Goal: Use online tool/utility: Utilize a website feature to perform a specific function

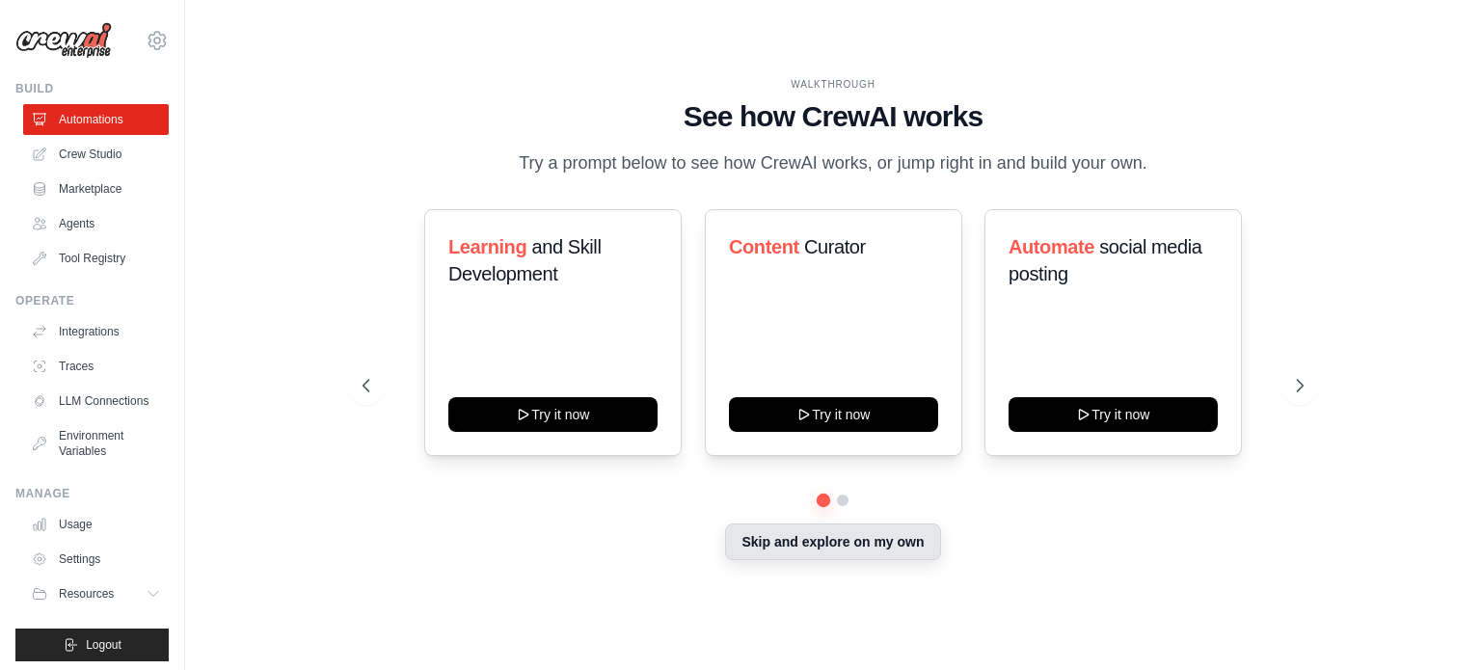
click at [917, 549] on button "Skip and explore on my own" at bounding box center [832, 541] width 215 height 37
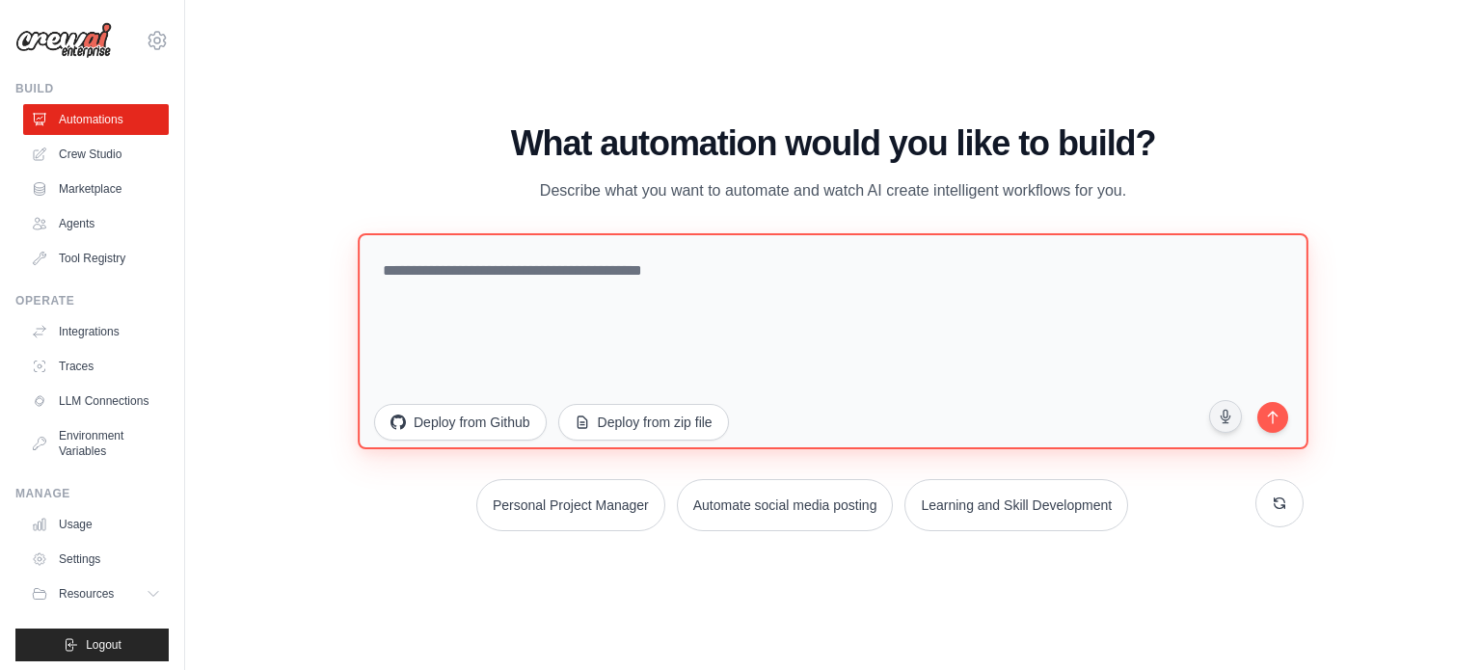
click at [821, 321] on textarea at bounding box center [833, 340] width 950 height 216
click at [756, 258] on textarea at bounding box center [833, 340] width 950 height 216
paste textarea "**********"
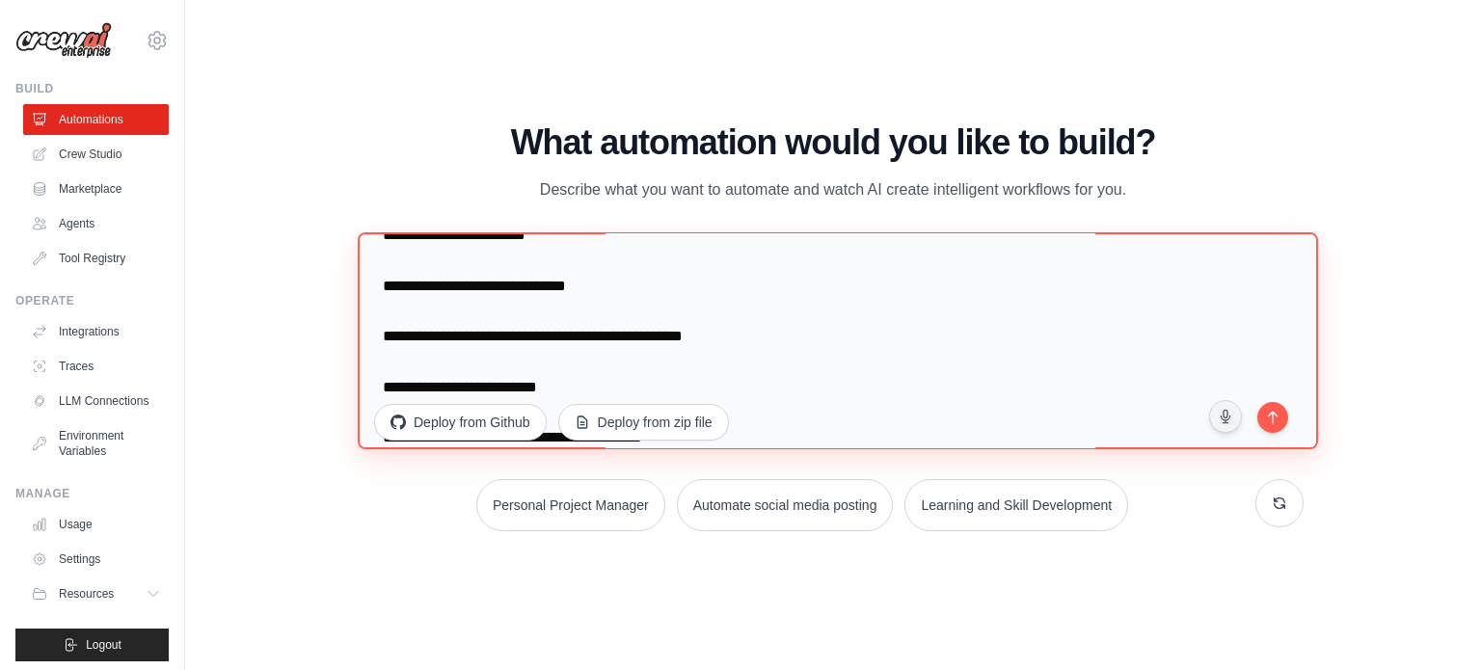
scroll to position [210, 0]
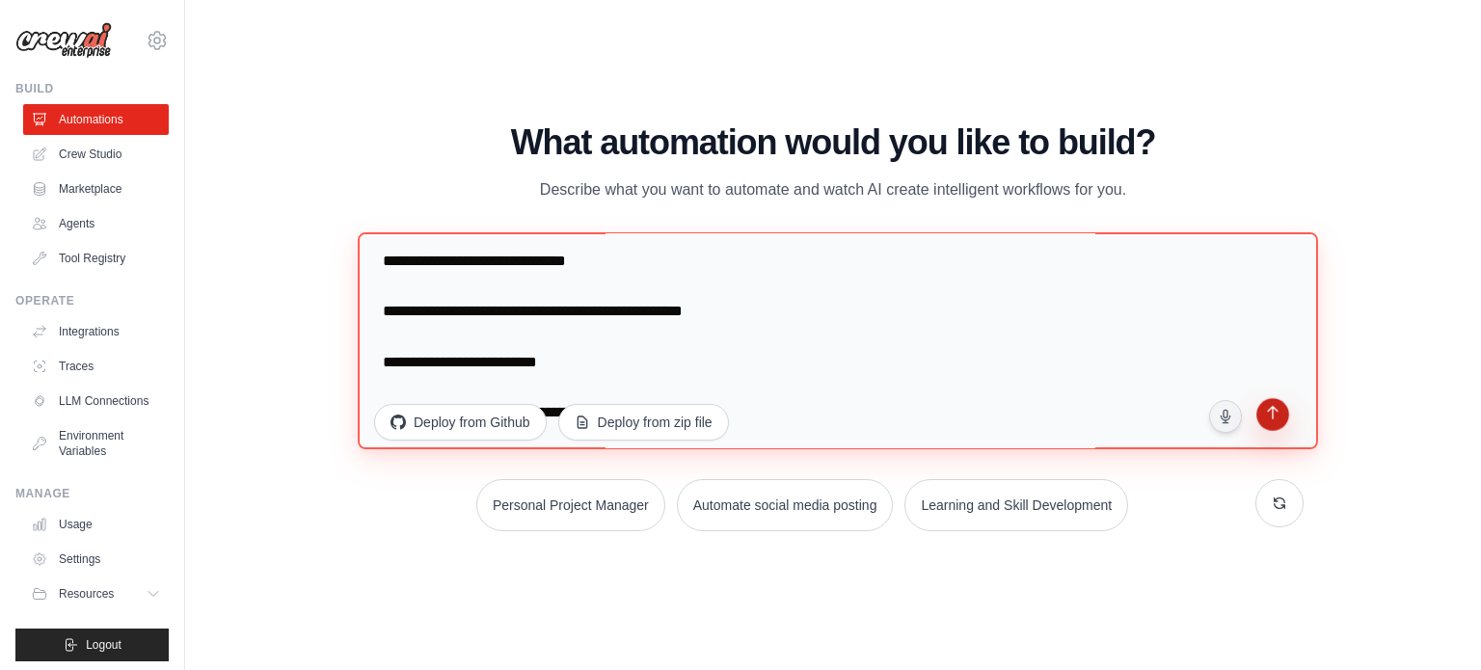
type textarea "**********"
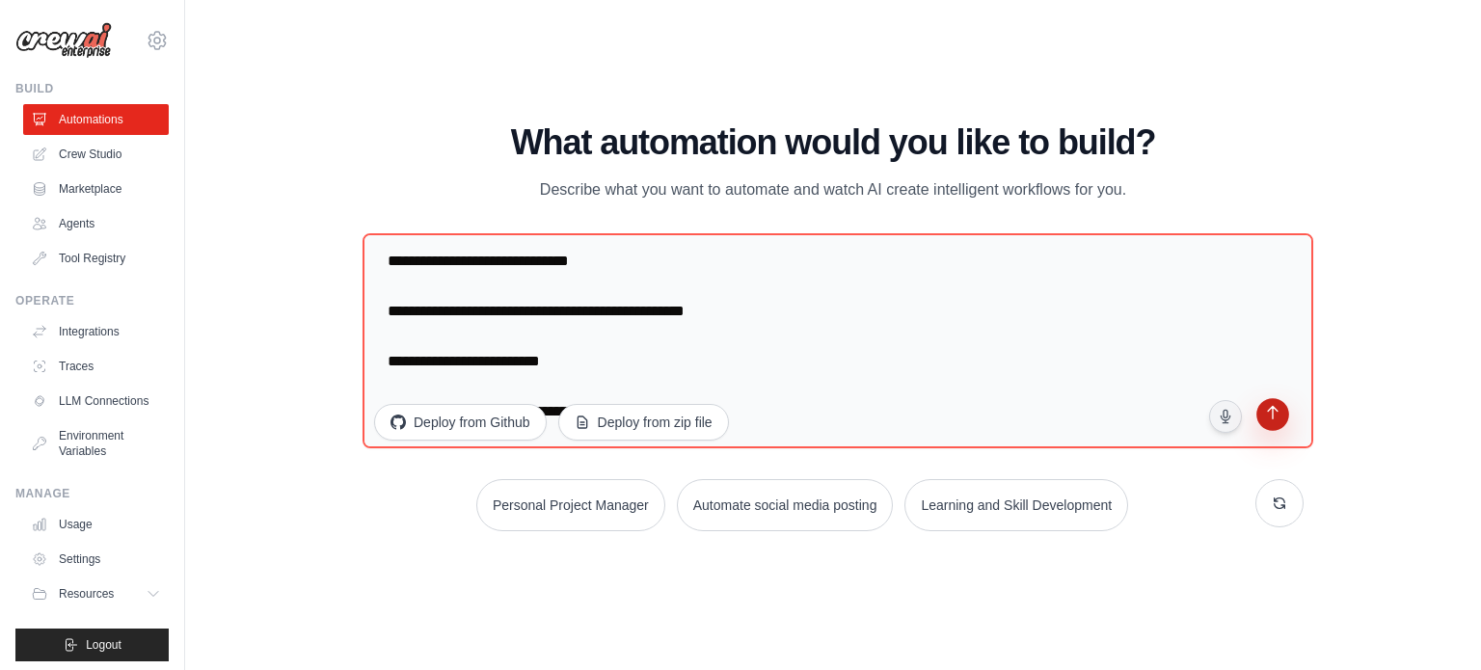
click at [1269, 417] on icon "submit" at bounding box center [1272, 415] width 18 height 18
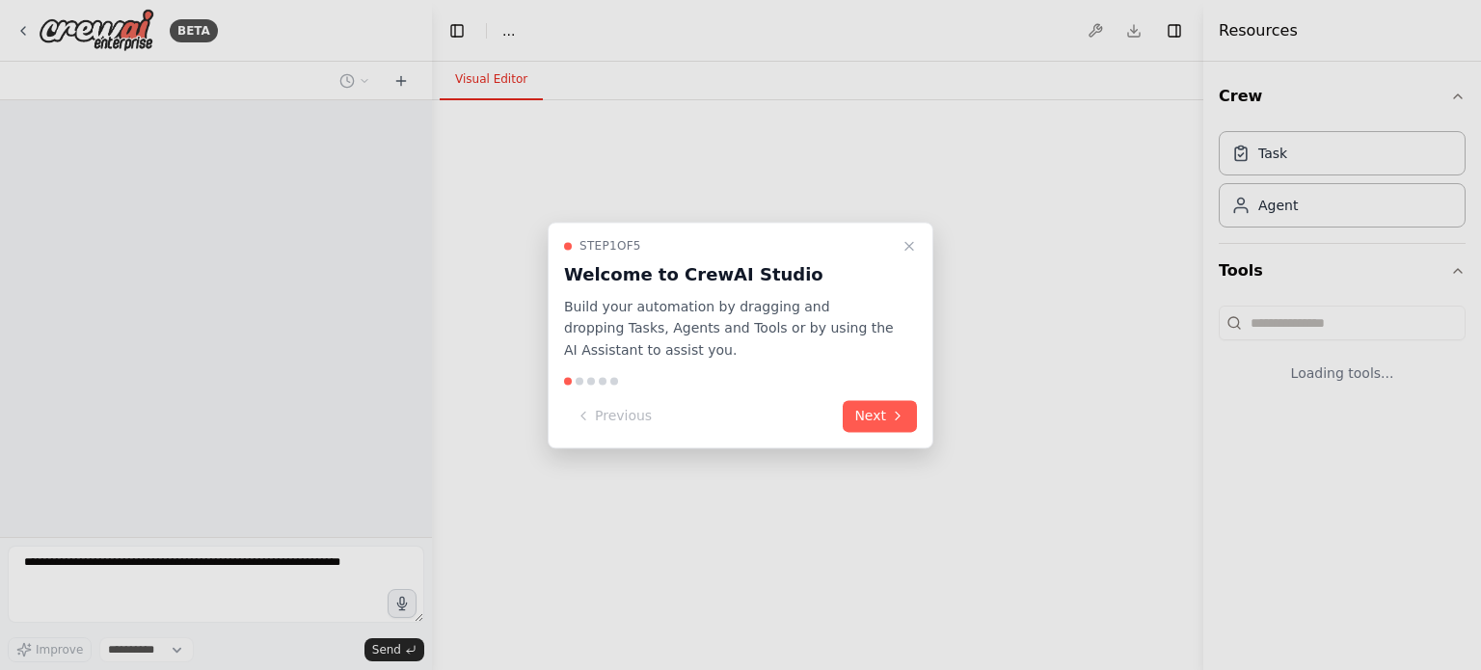
select select "****"
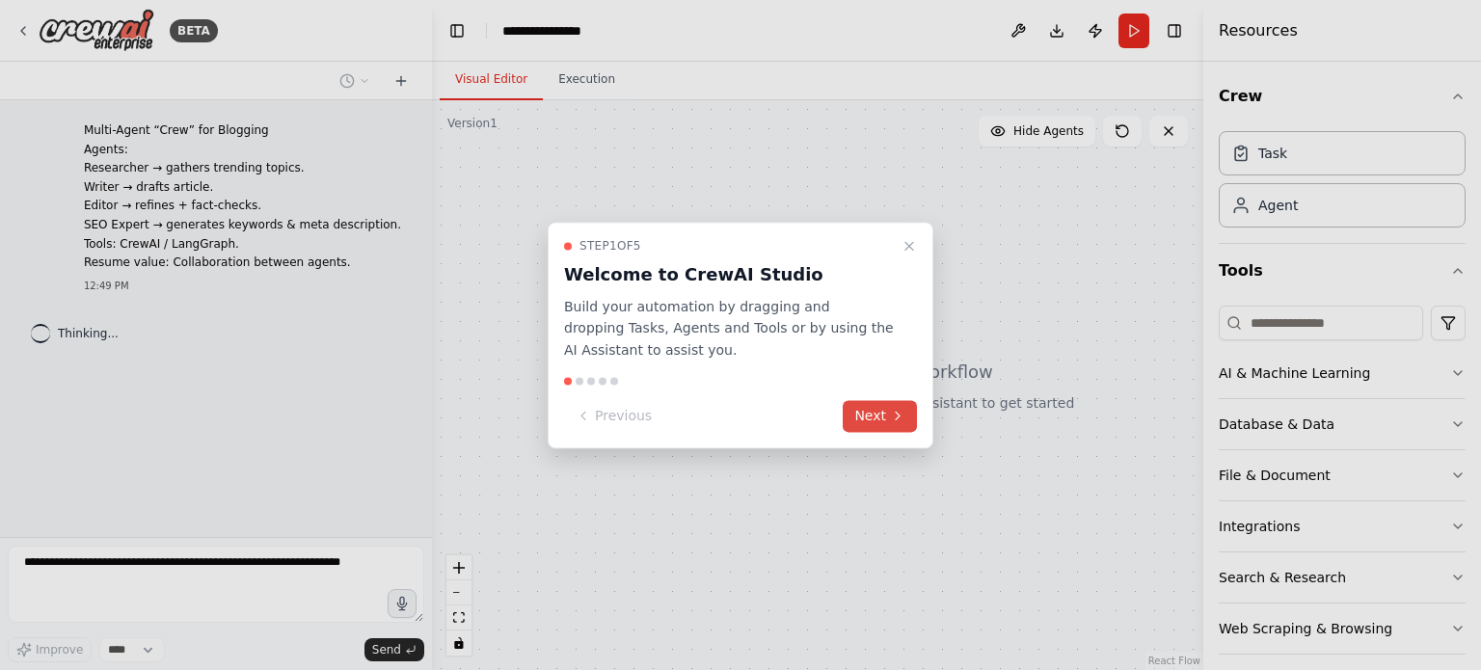
click at [892, 414] on icon at bounding box center [897, 416] width 15 height 15
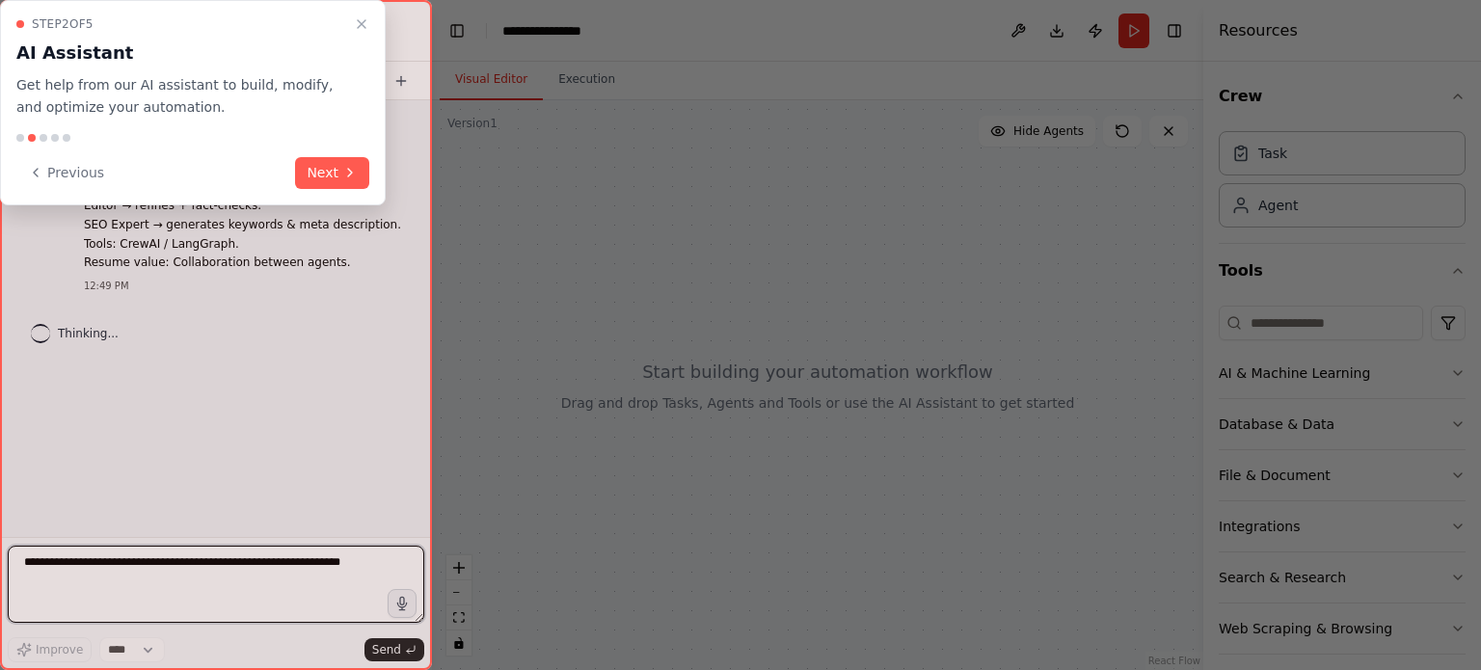
click at [892, 414] on div "**********" at bounding box center [740, 335] width 1481 height 670
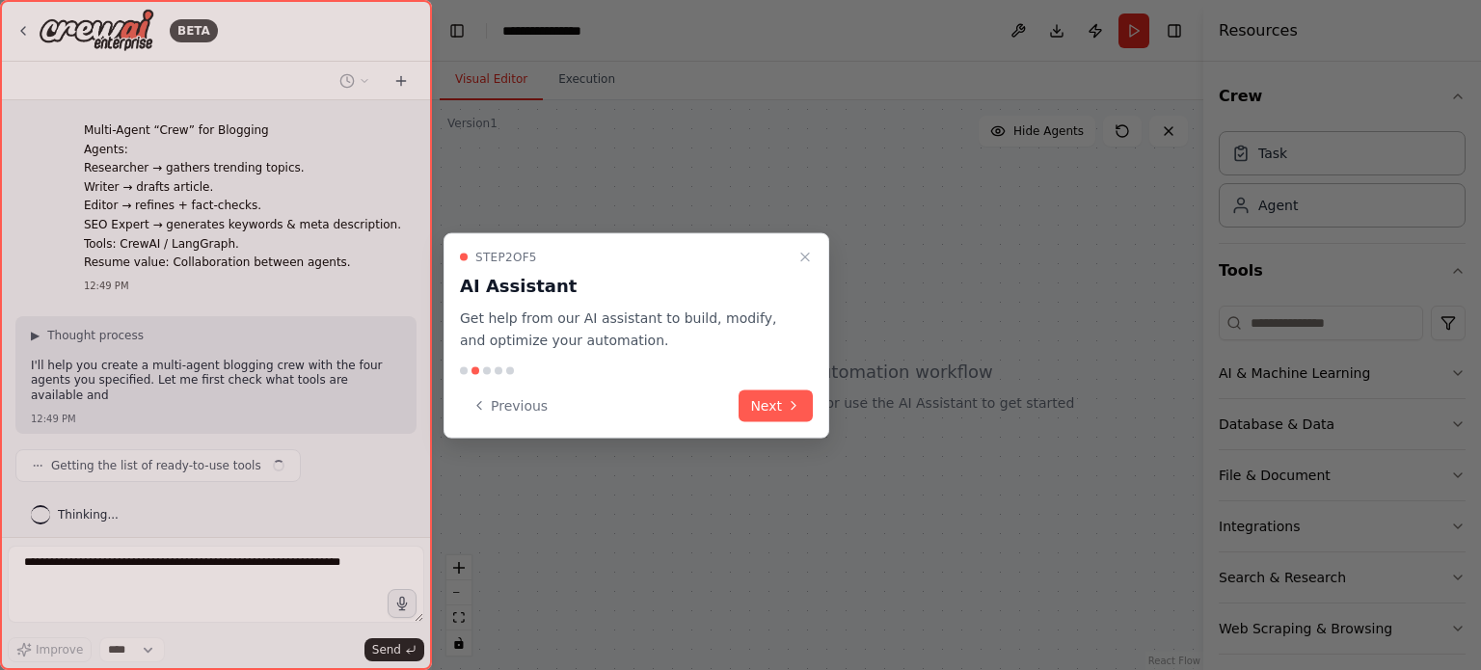
scroll to position [7, 0]
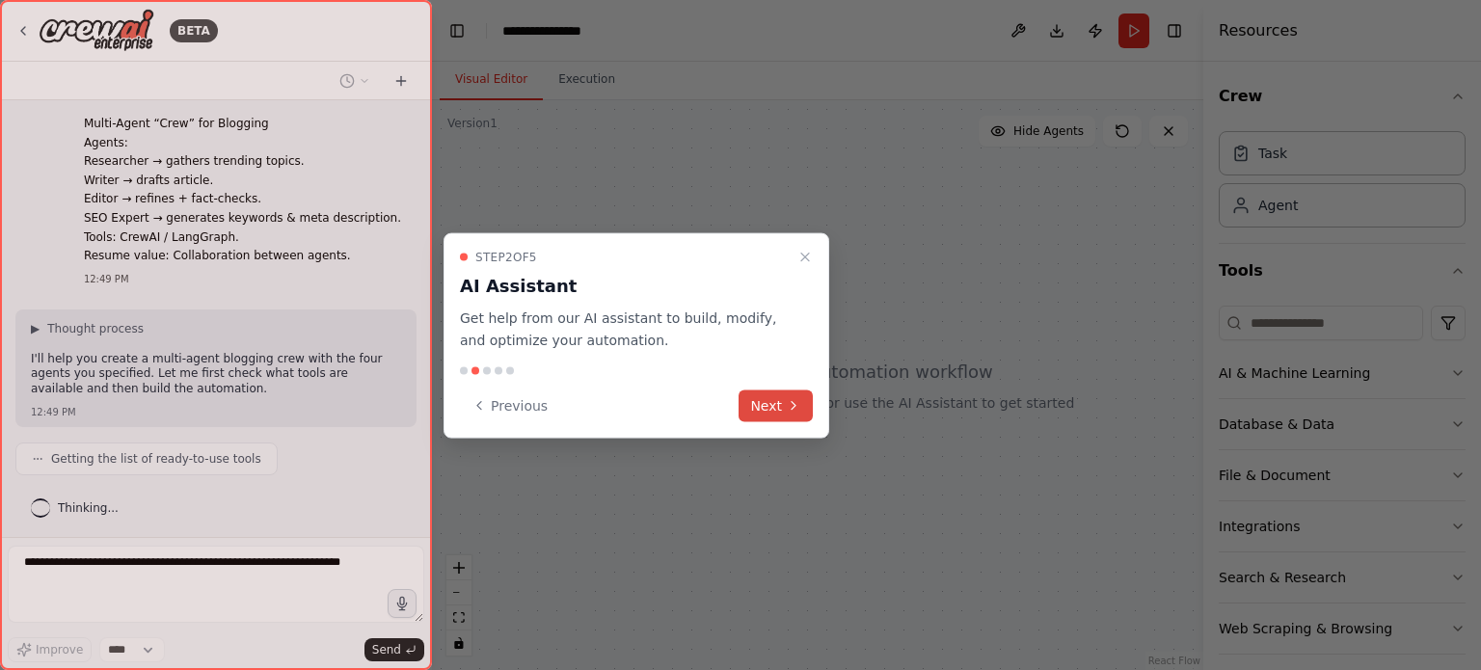
click at [785, 397] on button "Next" at bounding box center [775, 405] width 74 height 32
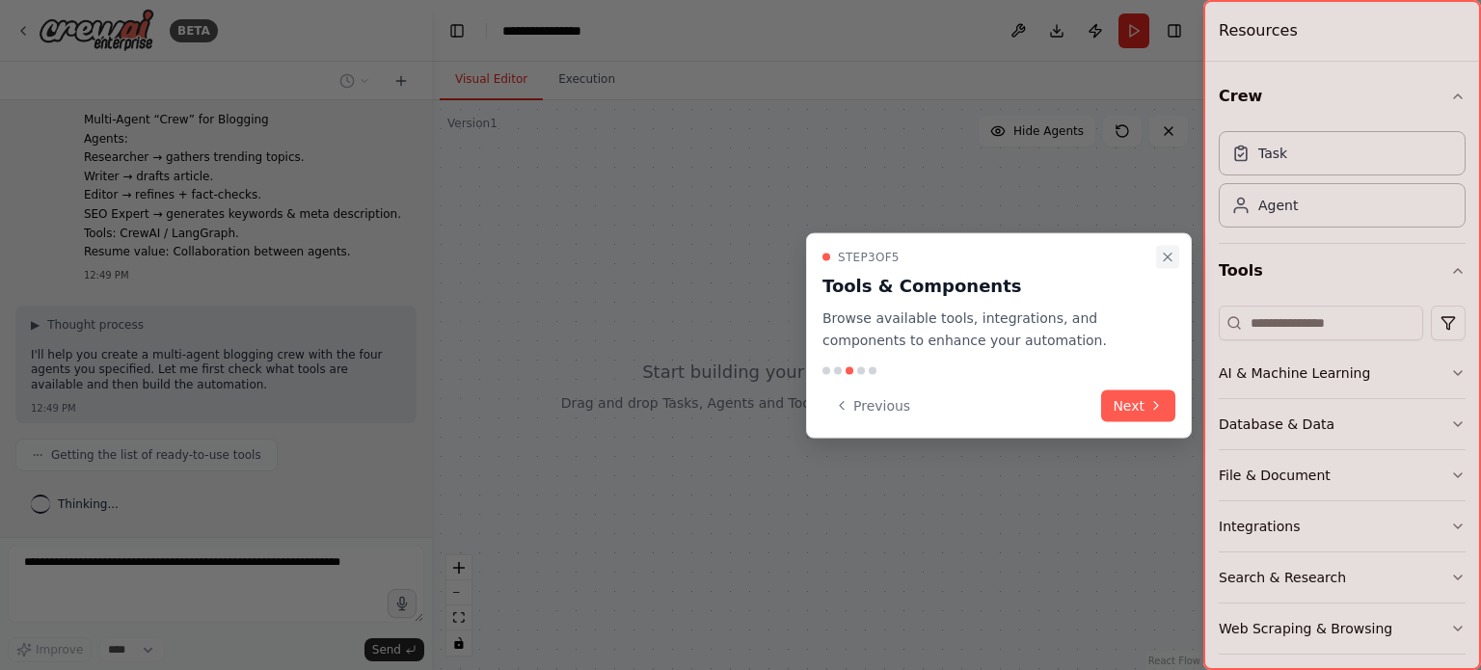
click at [1172, 254] on icon "Close walkthrough" at bounding box center [1167, 257] width 15 height 15
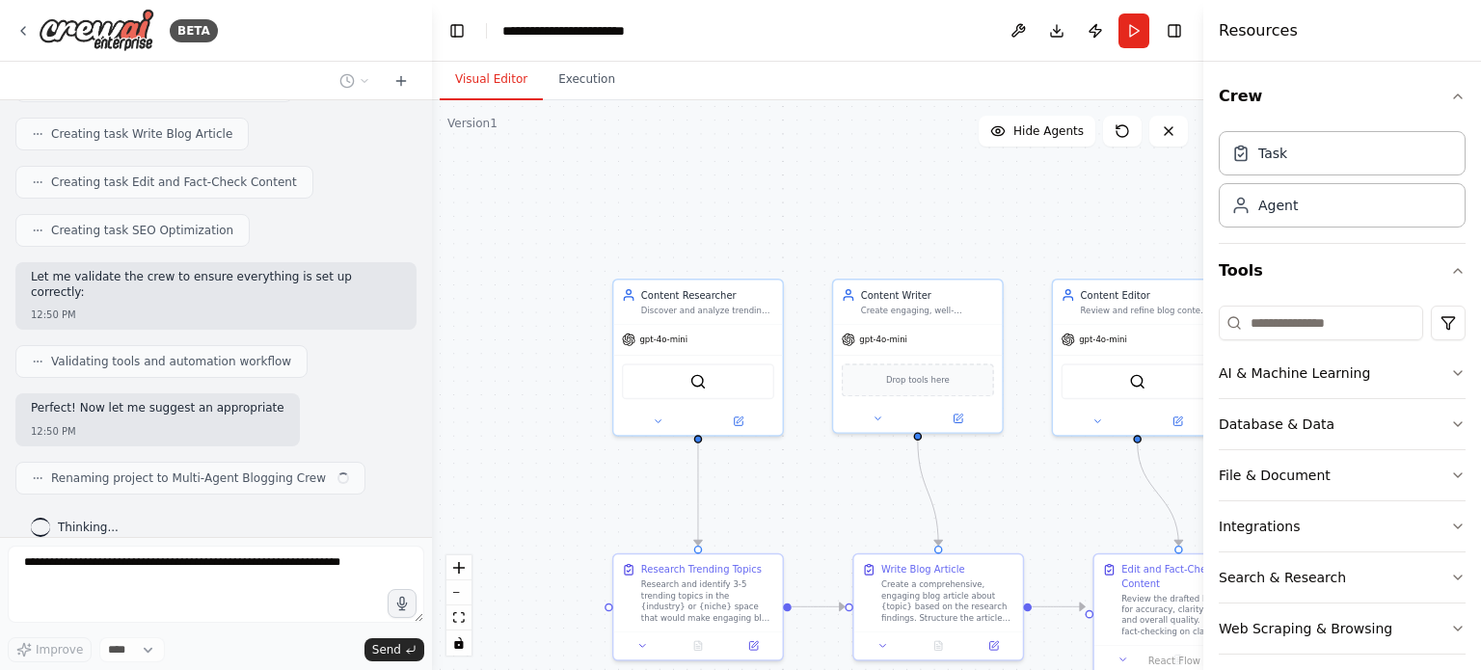
scroll to position [1027, 0]
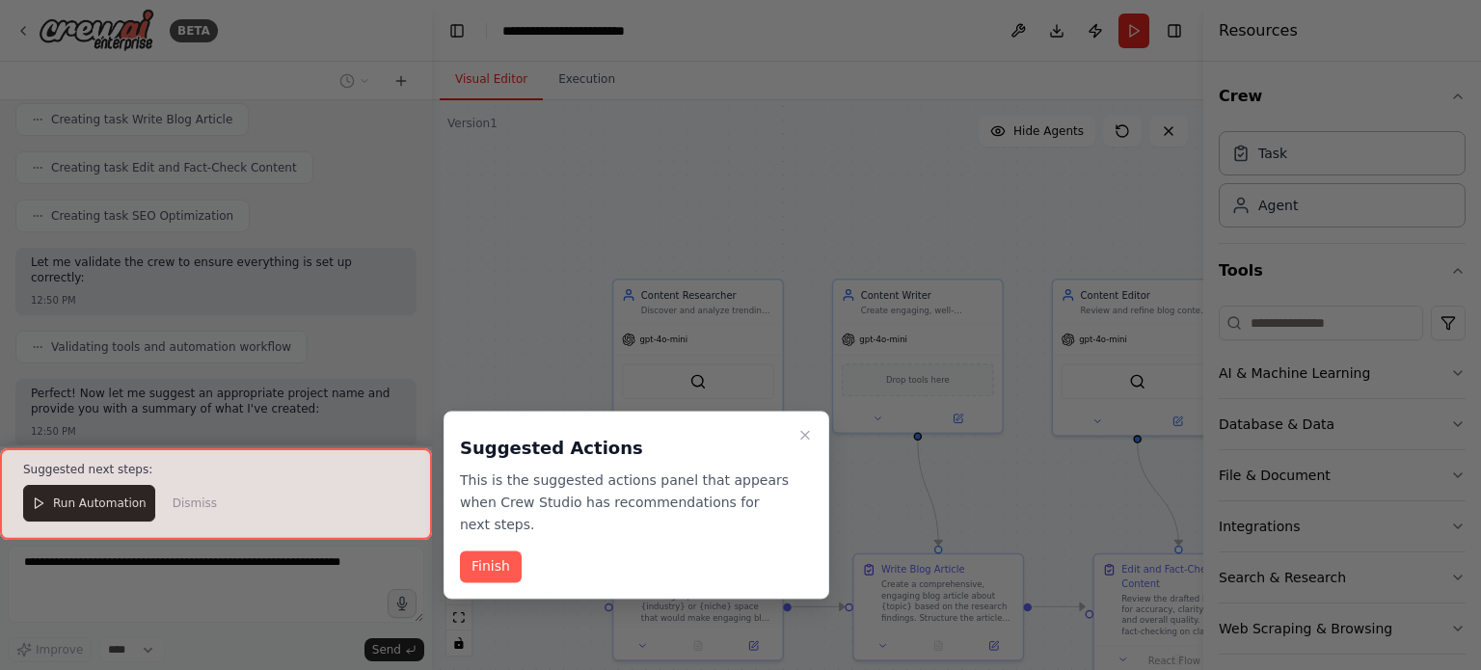
click at [79, 520] on div at bounding box center [216, 494] width 432 height 92
click at [804, 438] on icon "Close walkthrough" at bounding box center [804, 434] width 15 height 15
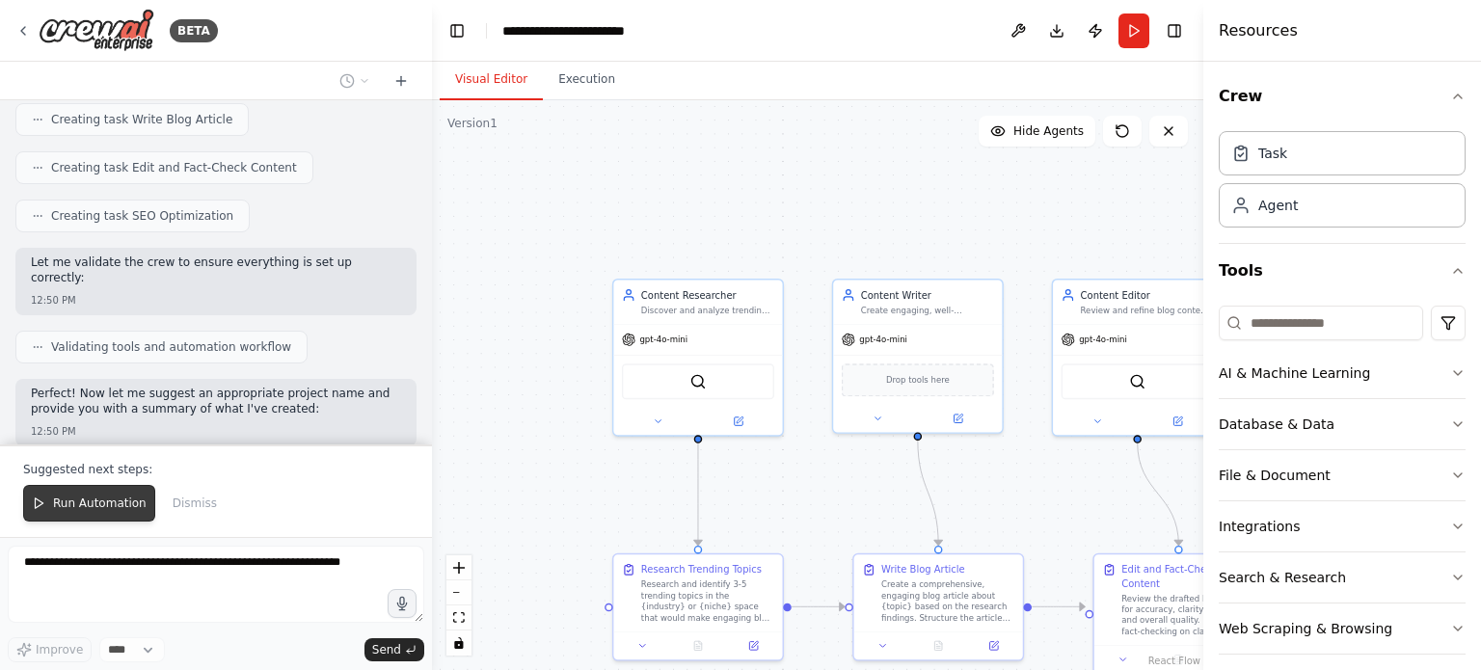
click at [69, 500] on span "Run Automation" at bounding box center [100, 502] width 94 height 15
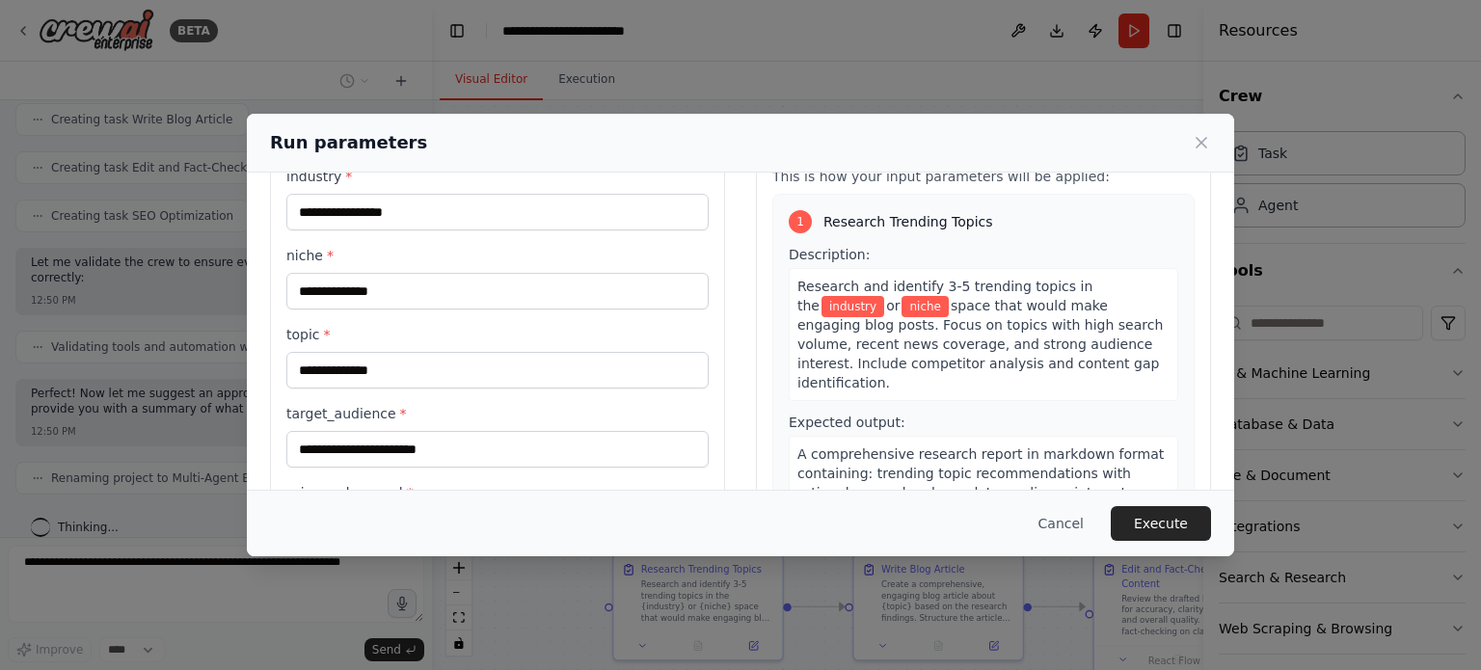
scroll to position [0, 0]
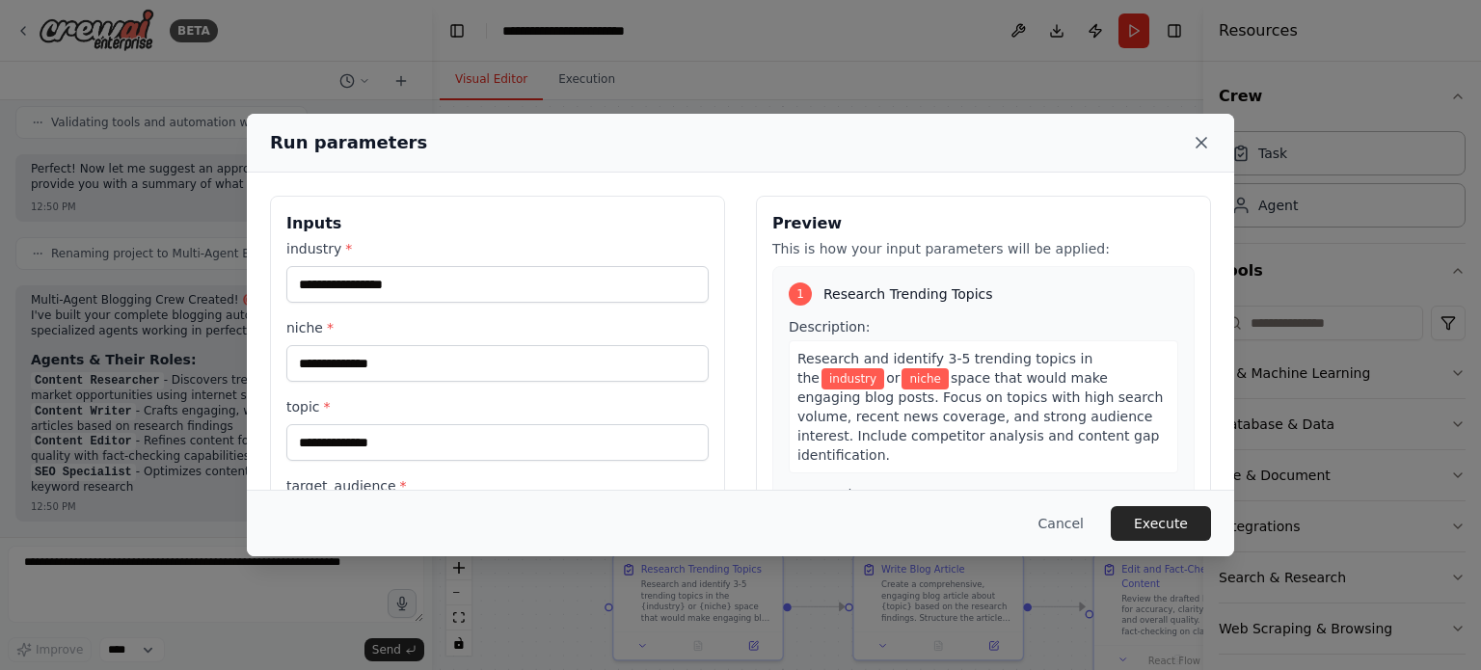
click at [1208, 147] on icon at bounding box center [1200, 142] width 19 height 19
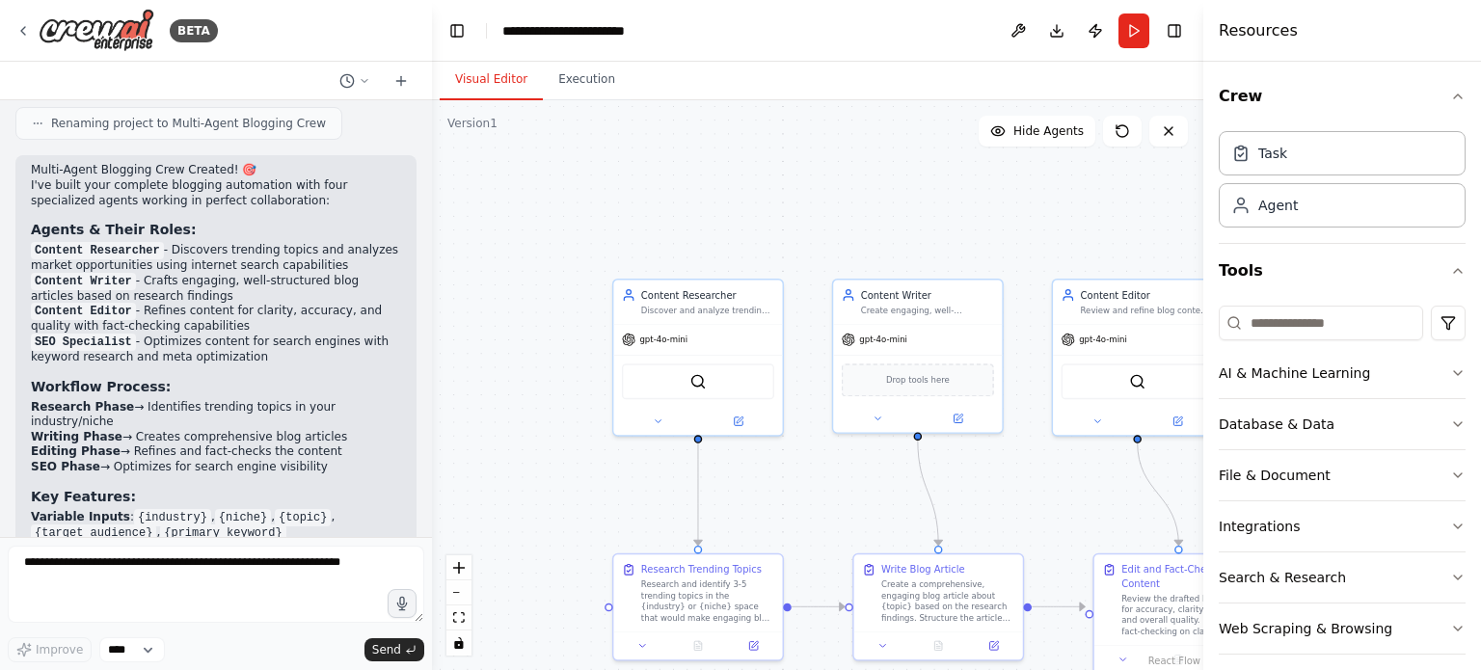
scroll to position [1378, 0]
click at [355, 80] on button at bounding box center [355, 80] width 46 height 23
click at [586, 328] on div ".deletable-edge-delete-btn { width: 20px; height: 20px; border: 0px solid #ffff…" at bounding box center [817, 385] width 771 height 570
click at [459, 621] on icon "fit view" at bounding box center [459, 617] width 12 height 11
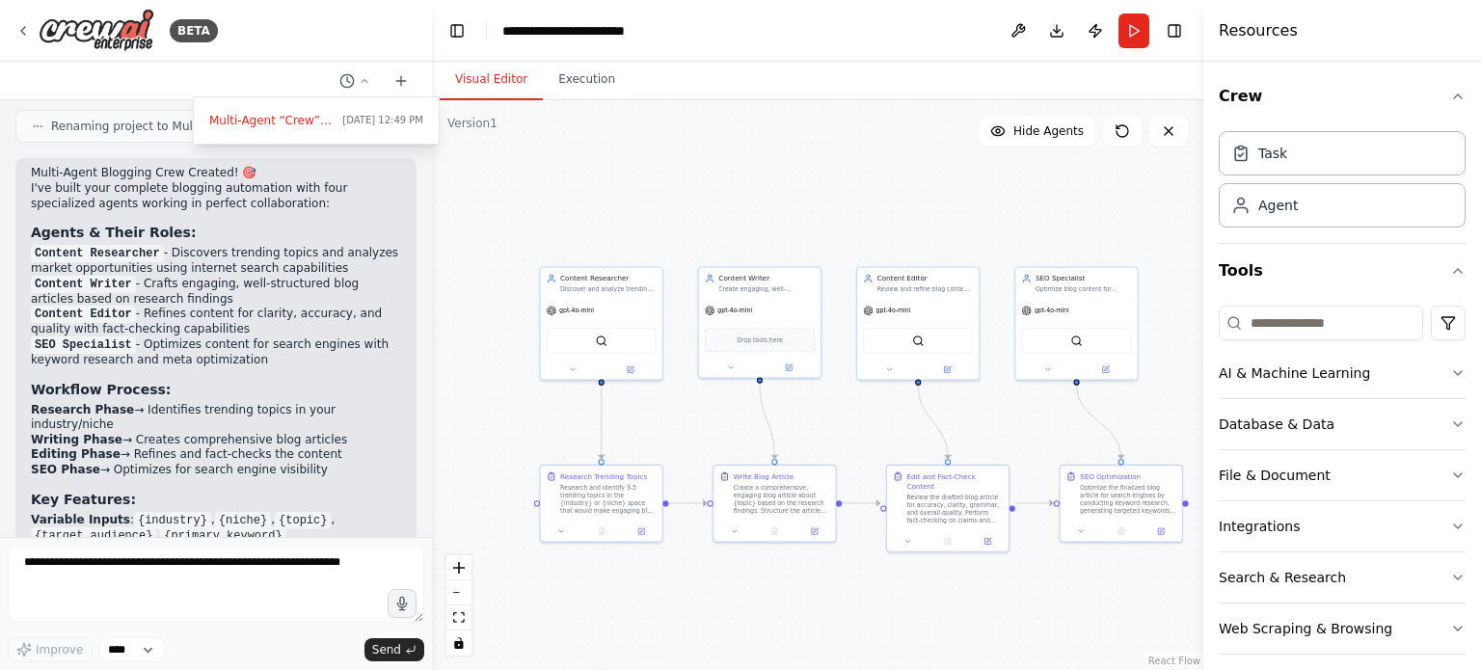
click at [148, 643] on div at bounding box center [216, 335] width 432 height 670
click at [148, 643] on select "****" at bounding box center [132, 649] width 66 height 25
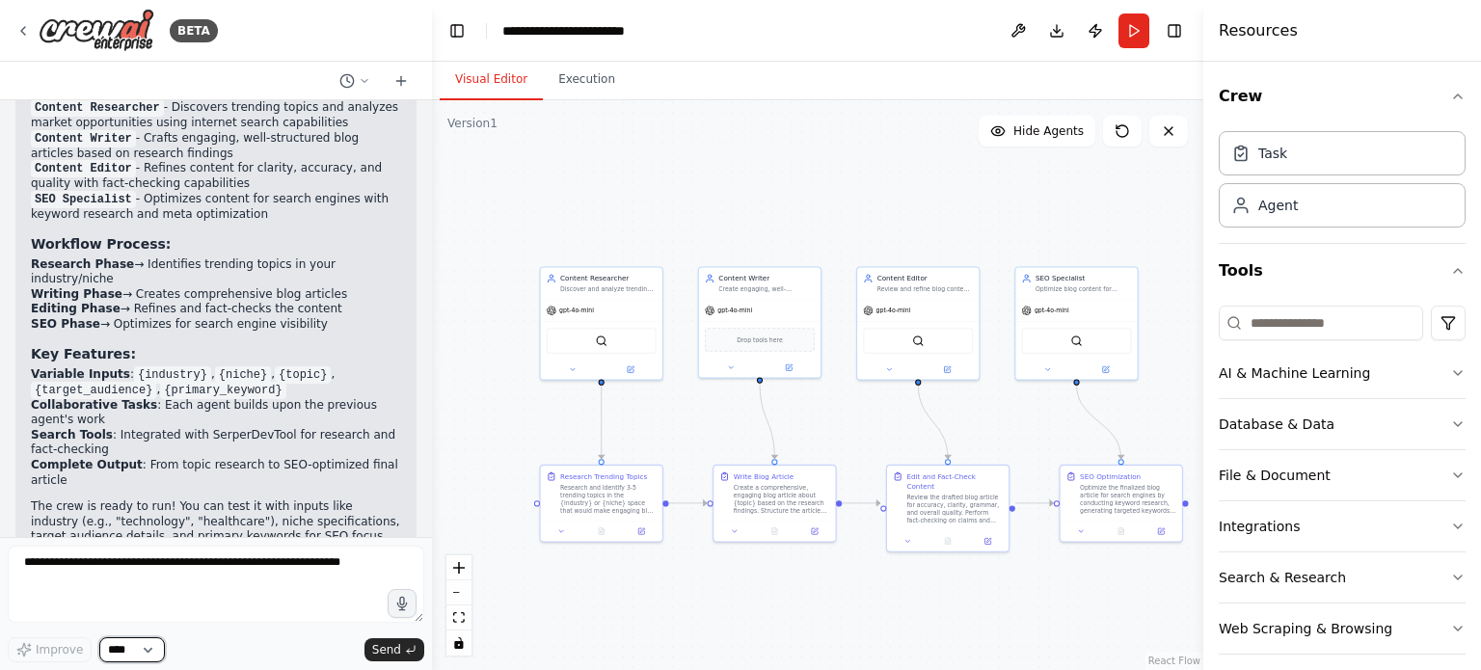
scroll to position [1523, 0]
click at [570, 100] on div ".deletable-edge-delete-btn { width: 20px; height: 20px; border: 0px solid #ffff…" at bounding box center [817, 385] width 771 height 570
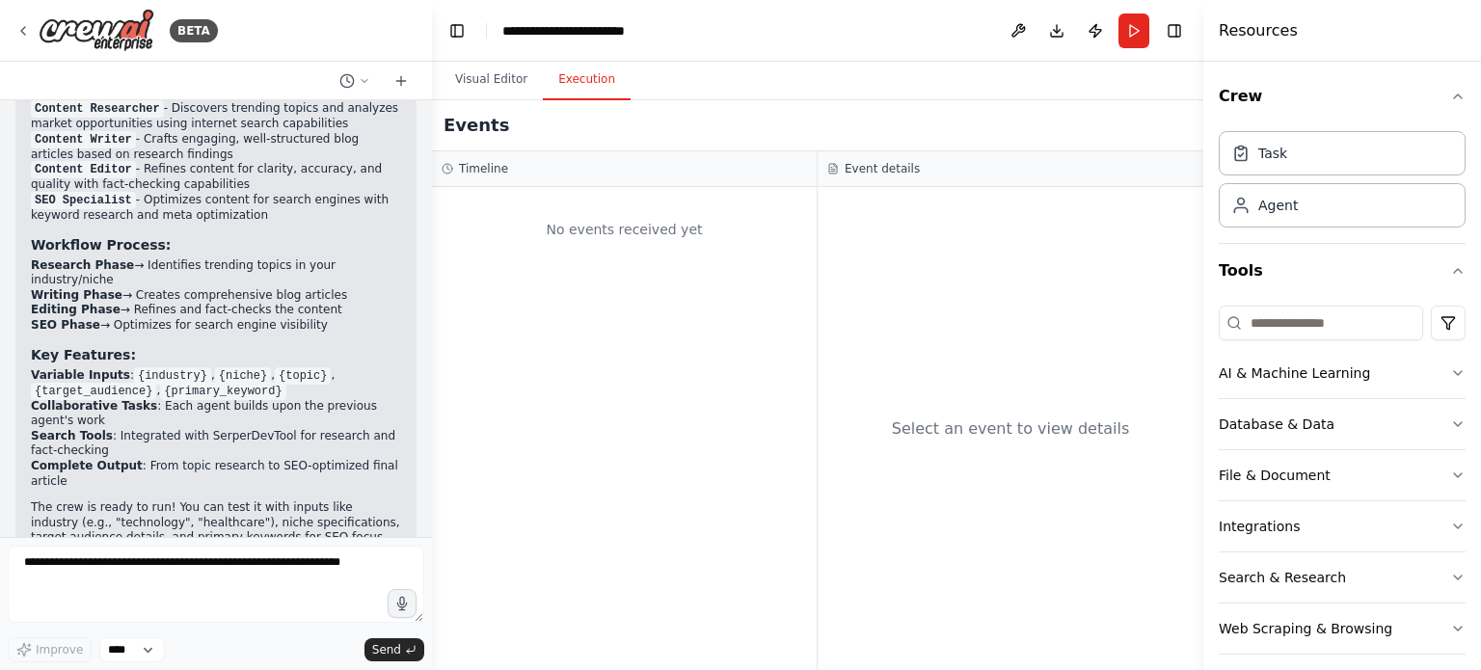
click at [584, 75] on button "Execution" at bounding box center [587, 80] width 88 height 40
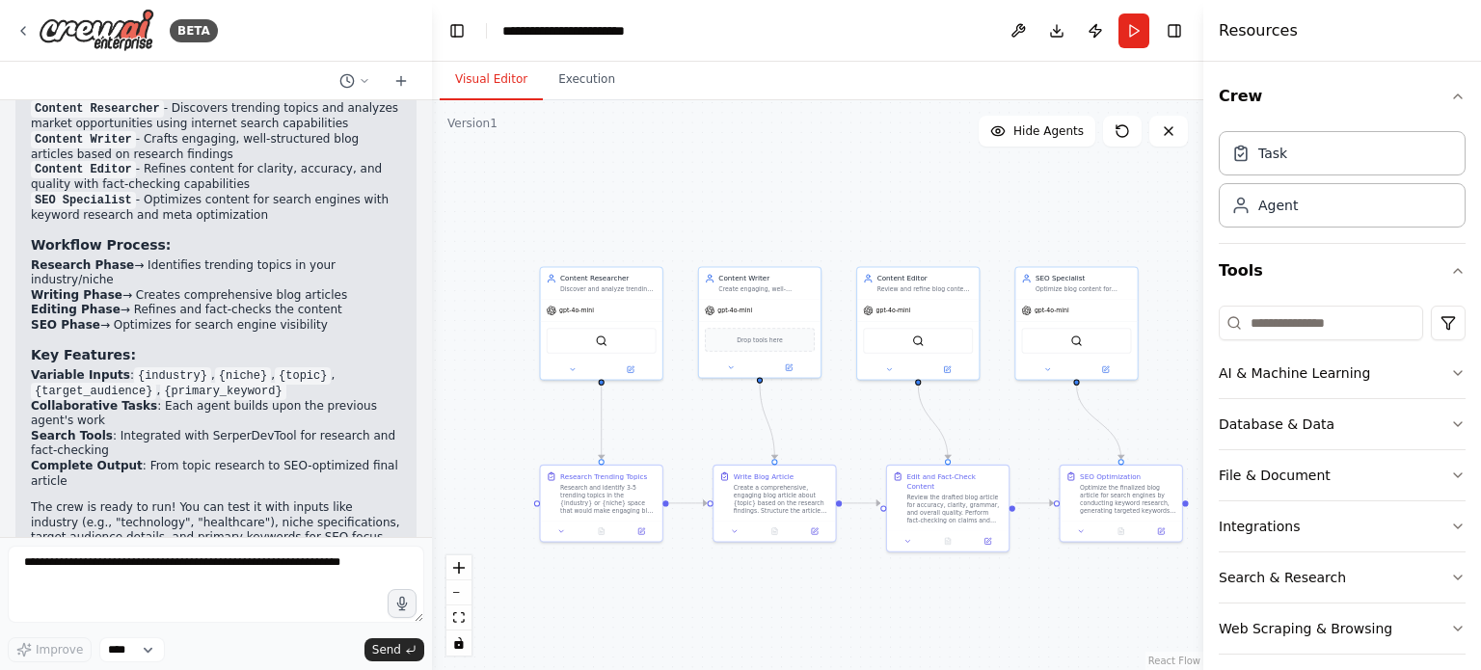
click at [483, 69] on button "Visual Editor" at bounding box center [491, 80] width 103 height 40
click at [1133, 25] on button "Run" at bounding box center [1133, 30] width 31 height 35
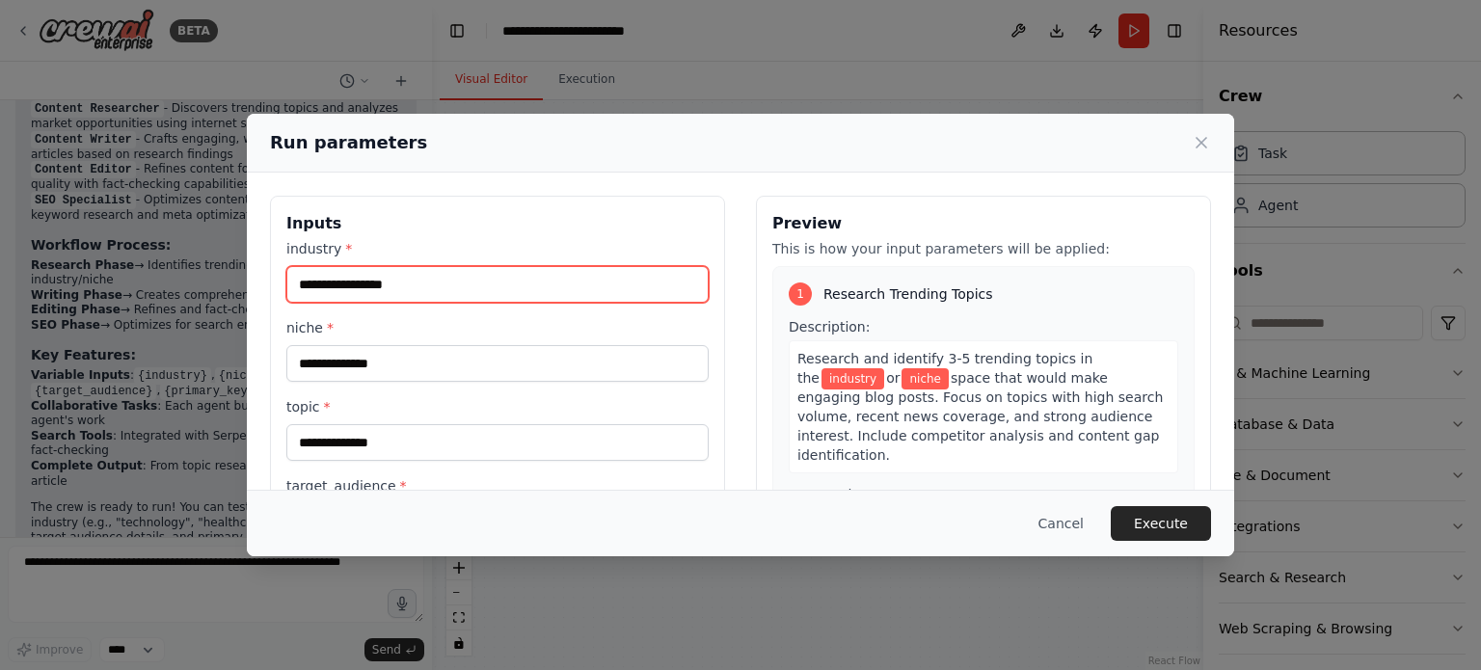
click at [578, 281] on input "industry *" at bounding box center [497, 284] width 422 height 37
type input "**********"
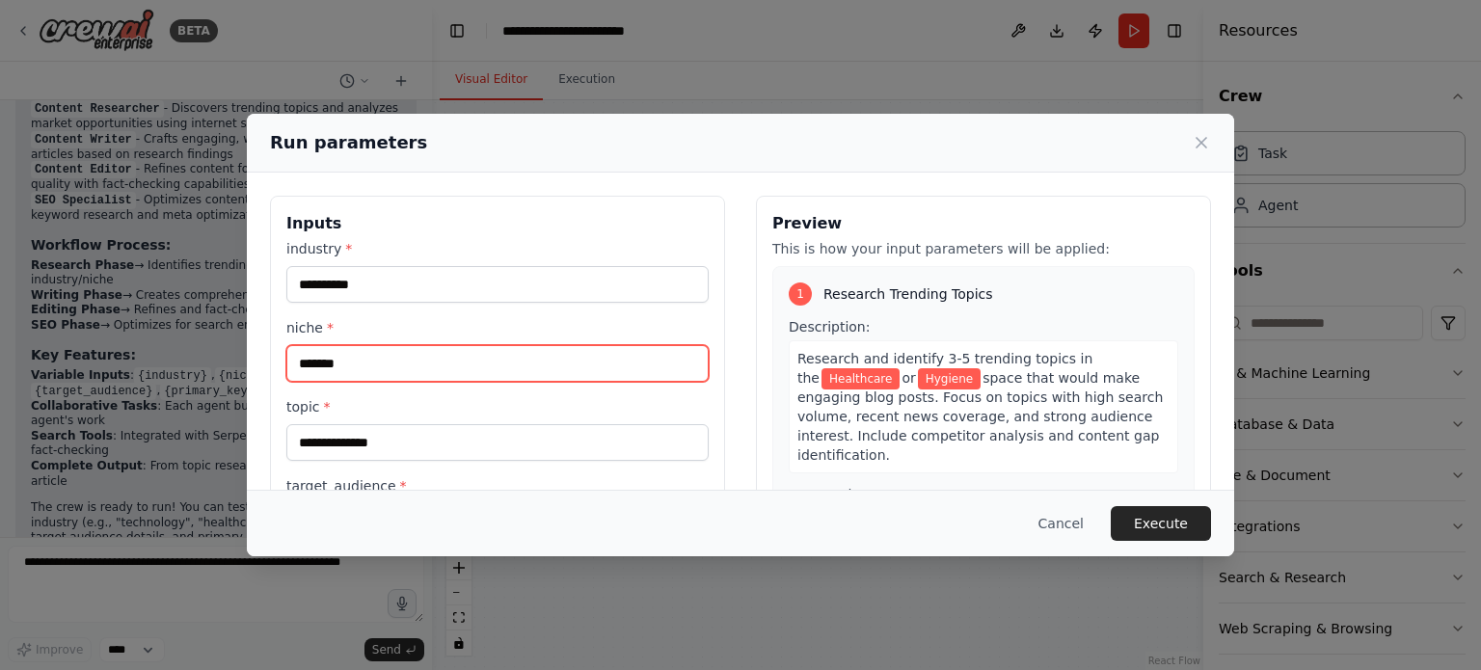
type input "*******"
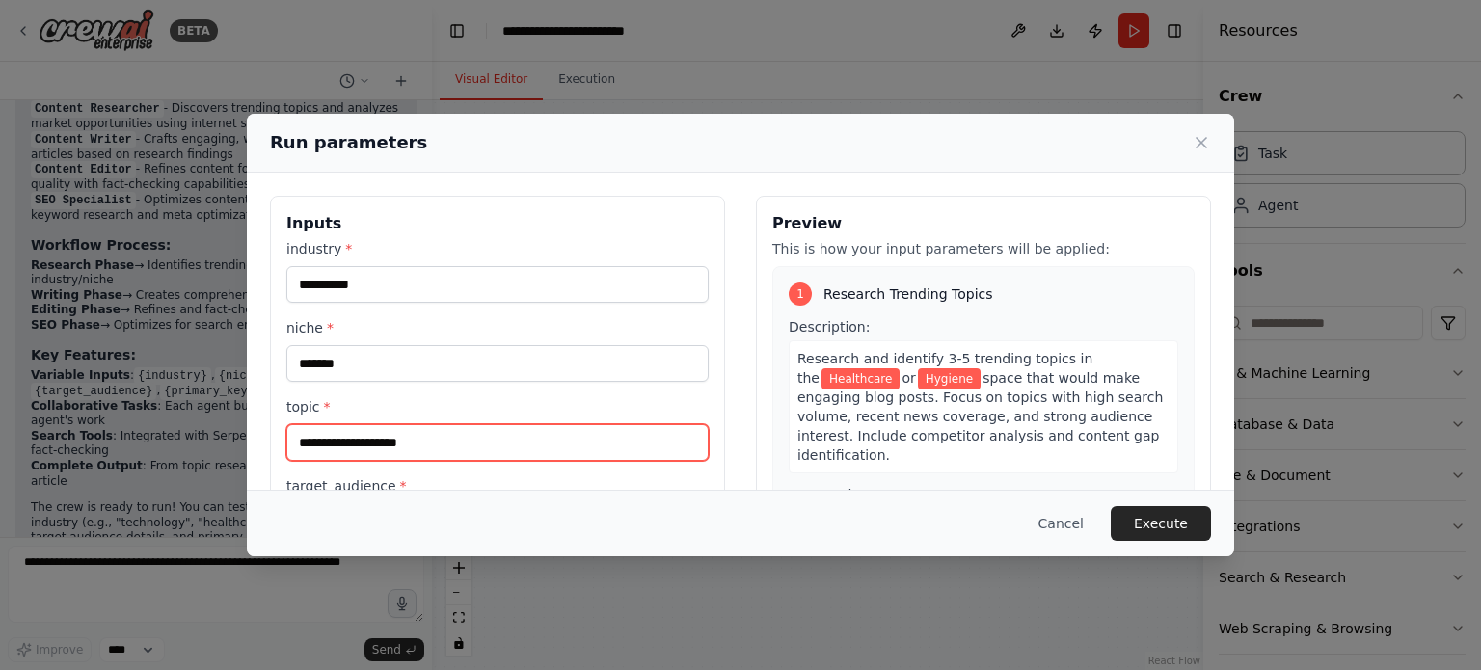
type input "**********"
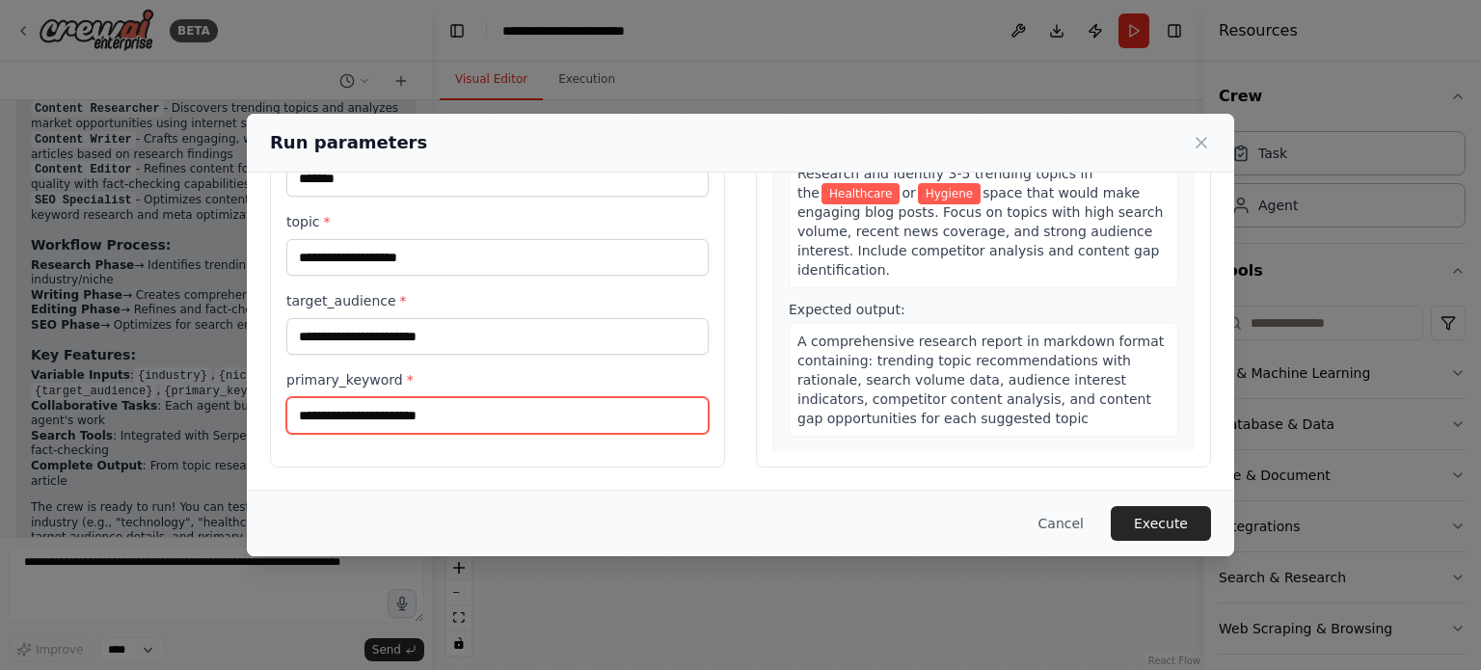
click at [405, 419] on input "primary_keyword *" at bounding box center [497, 415] width 422 height 37
type input "*******"
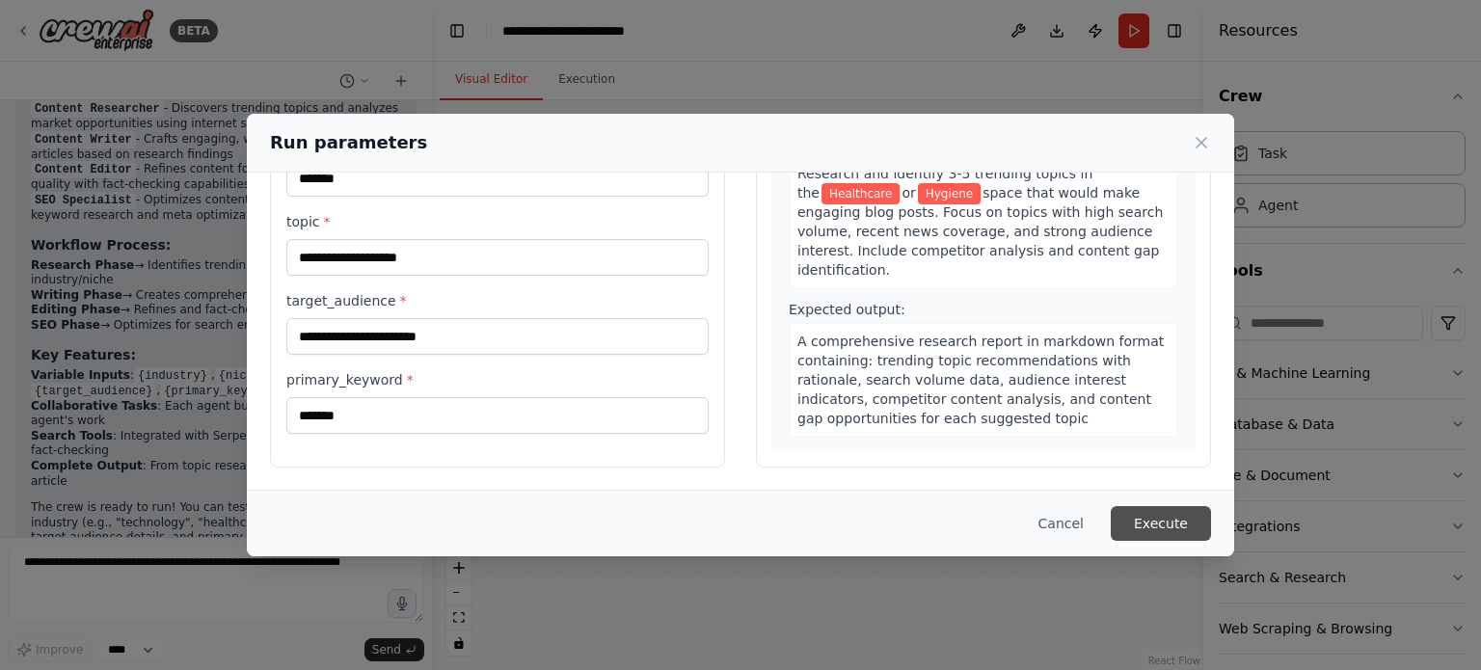
click at [1153, 533] on button "Execute" at bounding box center [1161, 523] width 100 height 35
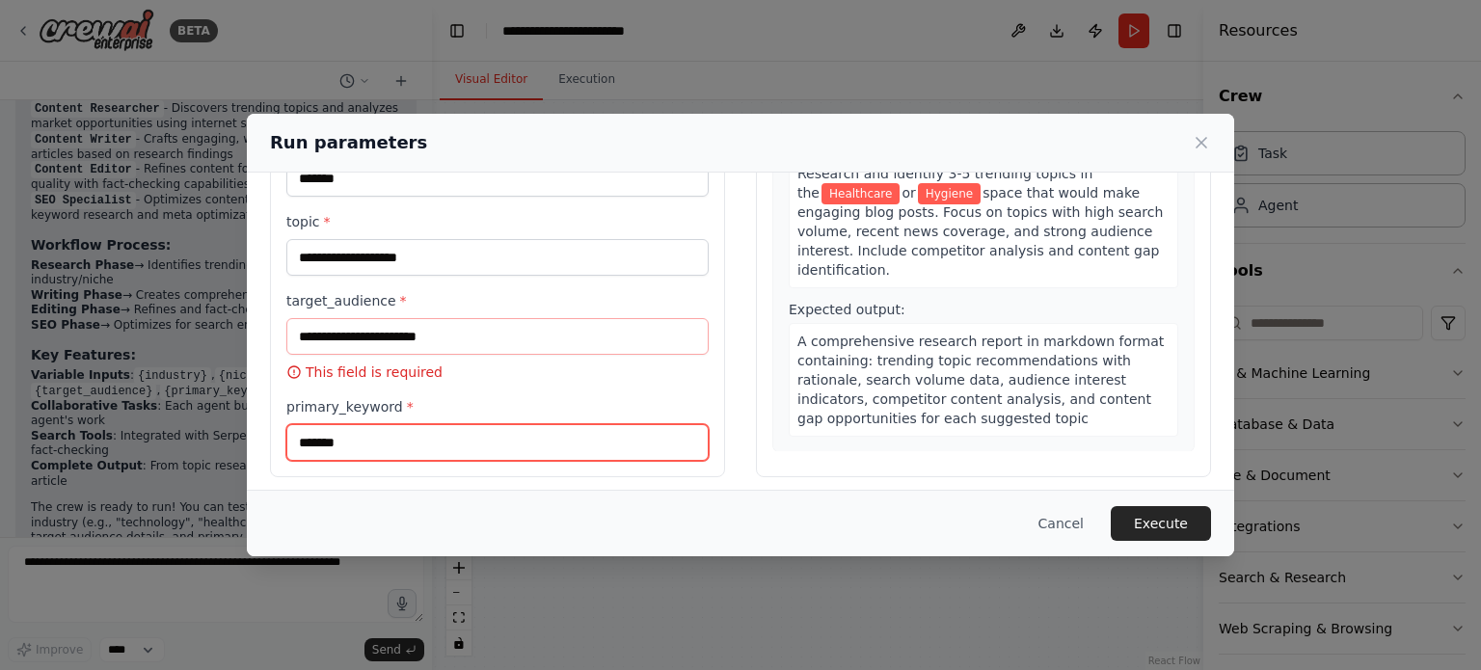
click at [506, 430] on input "*******" at bounding box center [497, 442] width 422 height 37
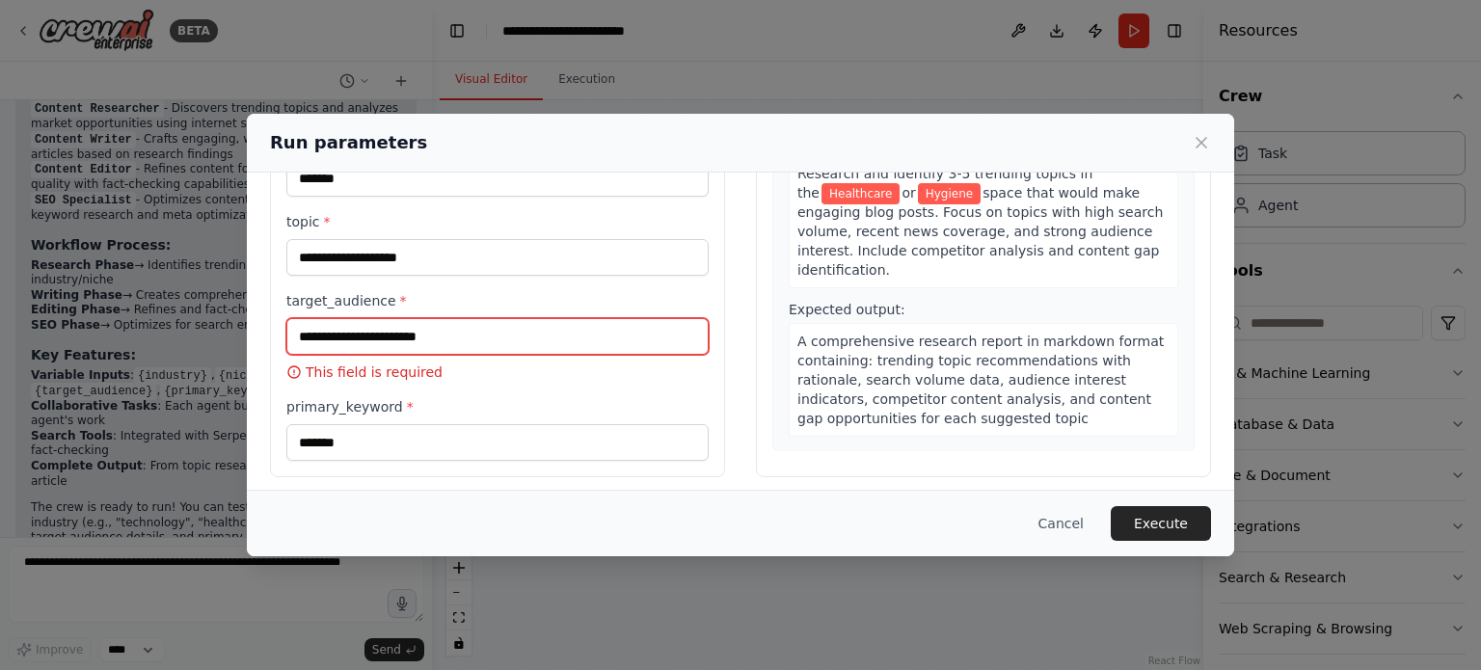
click at [467, 339] on input "target_audience *" at bounding box center [497, 336] width 422 height 37
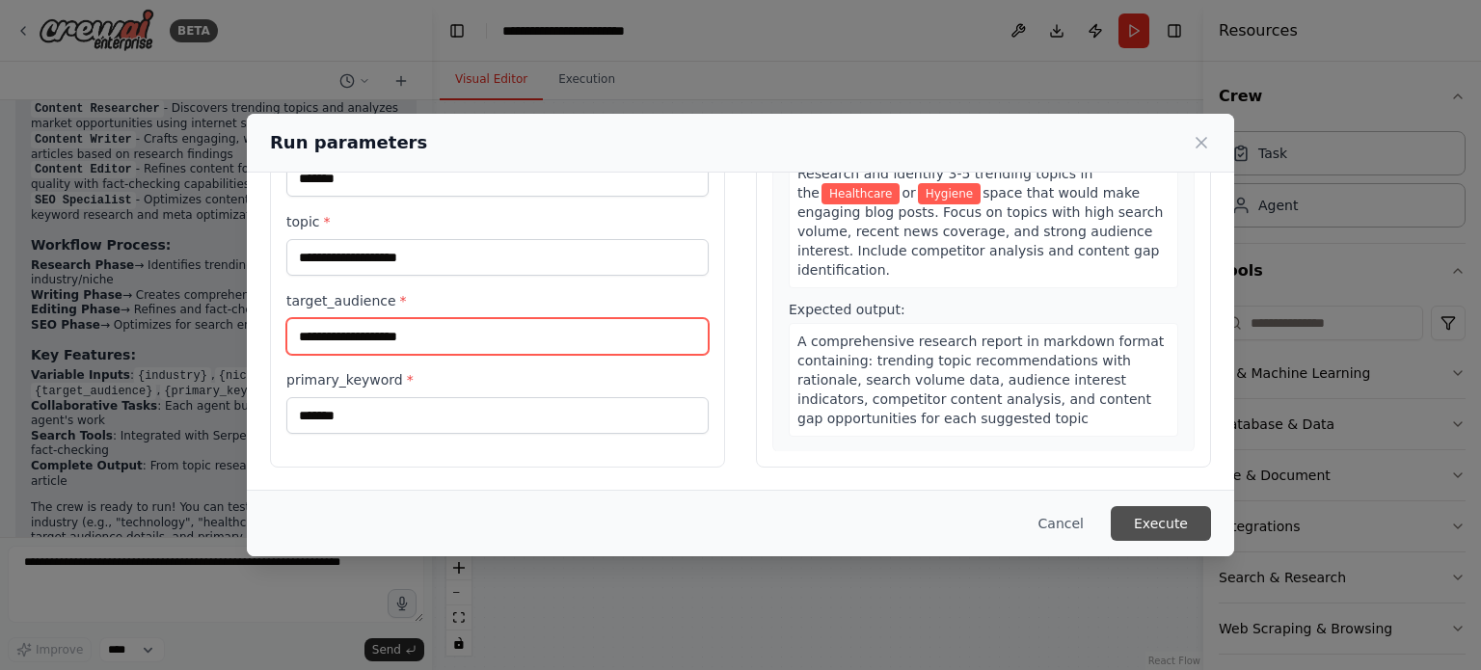
type input "**********"
click at [1159, 522] on button "Execute" at bounding box center [1161, 523] width 100 height 35
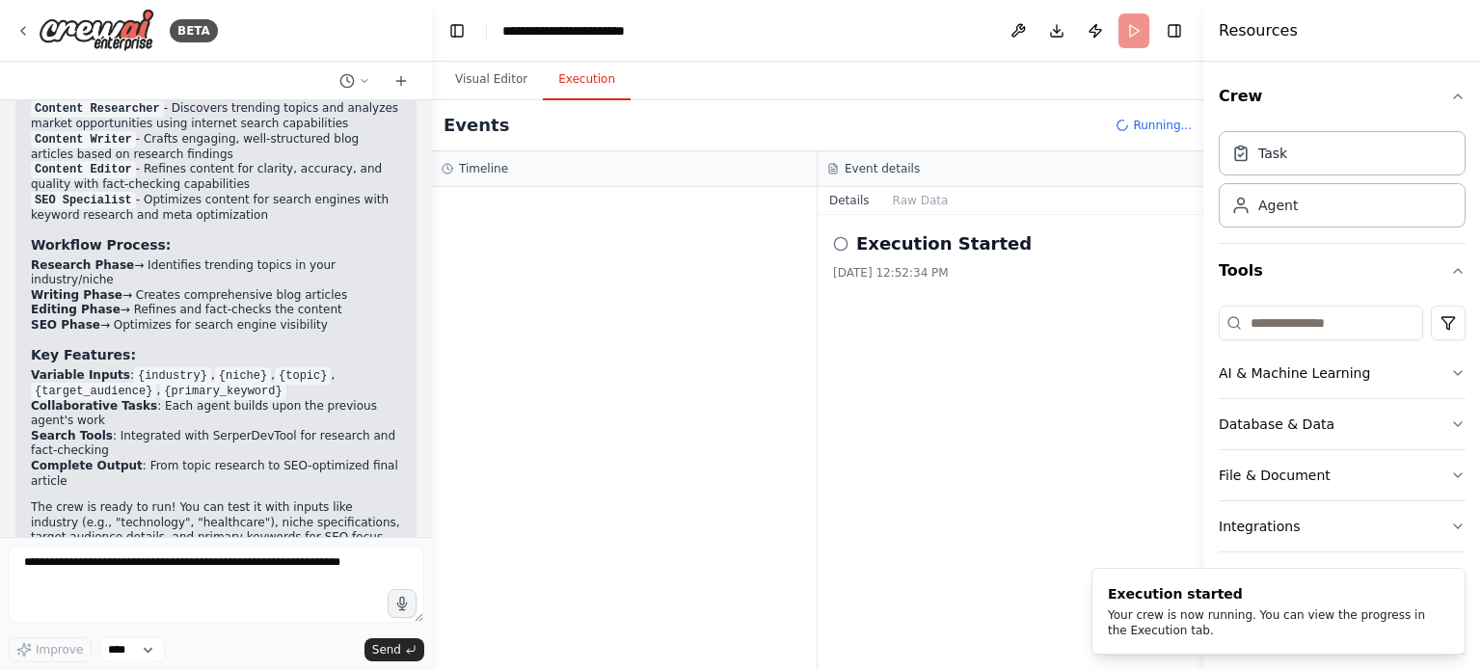
click at [569, 82] on button "Execution" at bounding box center [587, 80] width 88 height 40
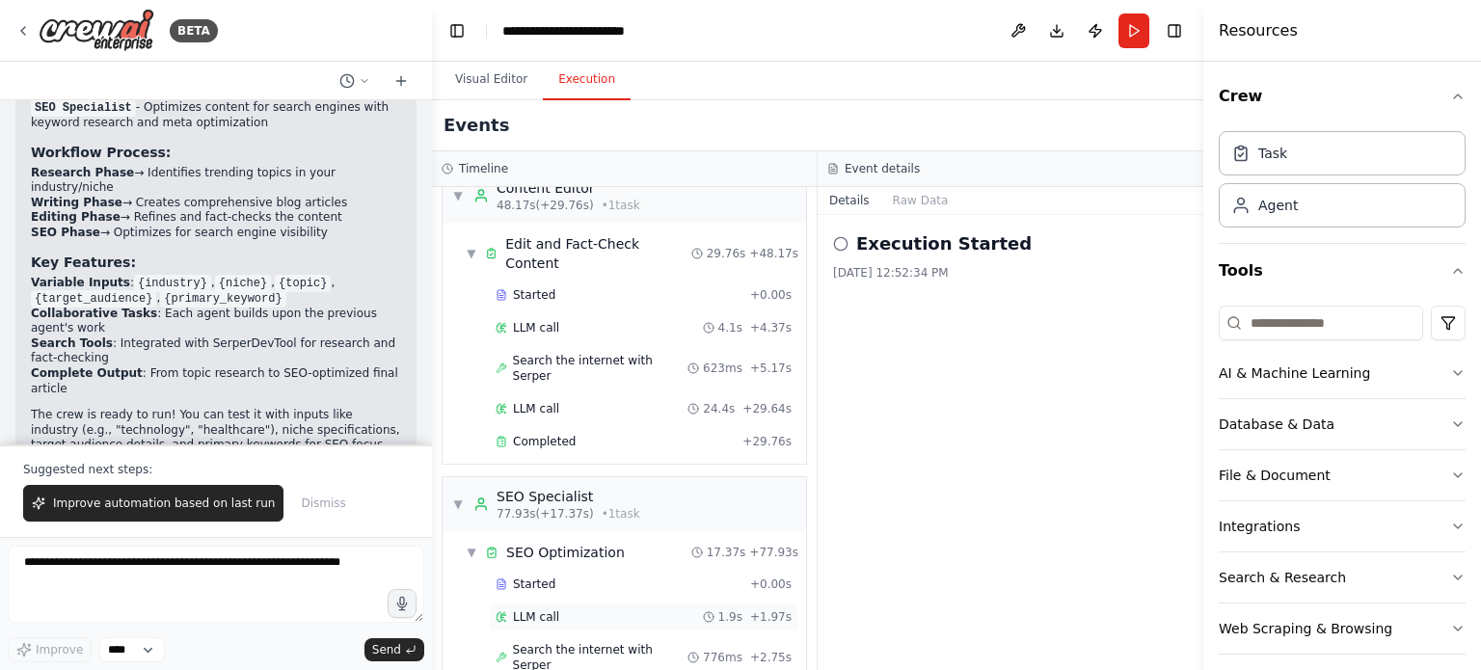
scroll to position [556, 0]
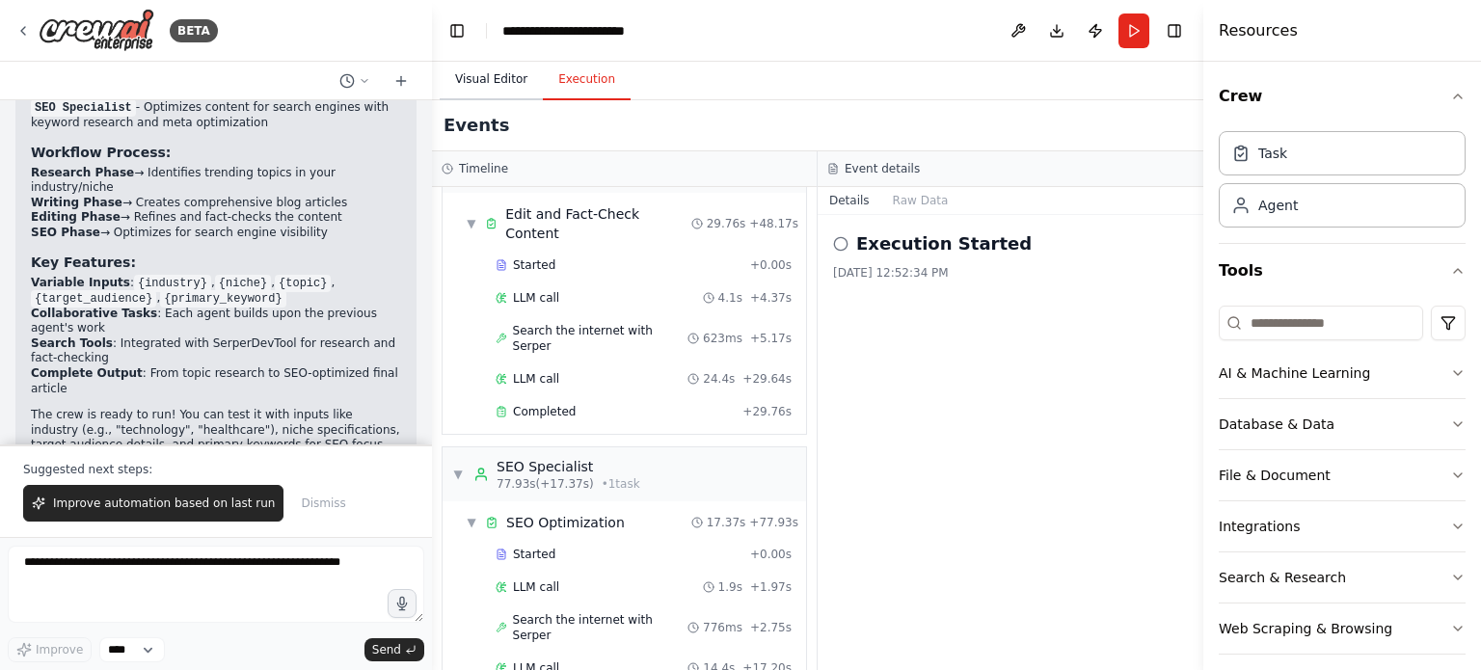
click at [502, 77] on button "Visual Editor" at bounding box center [491, 80] width 103 height 40
click at [582, 79] on button "Execution" at bounding box center [587, 80] width 88 height 40
click at [915, 210] on button "Raw Data" at bounding box center [920, 200] width 79 height 27
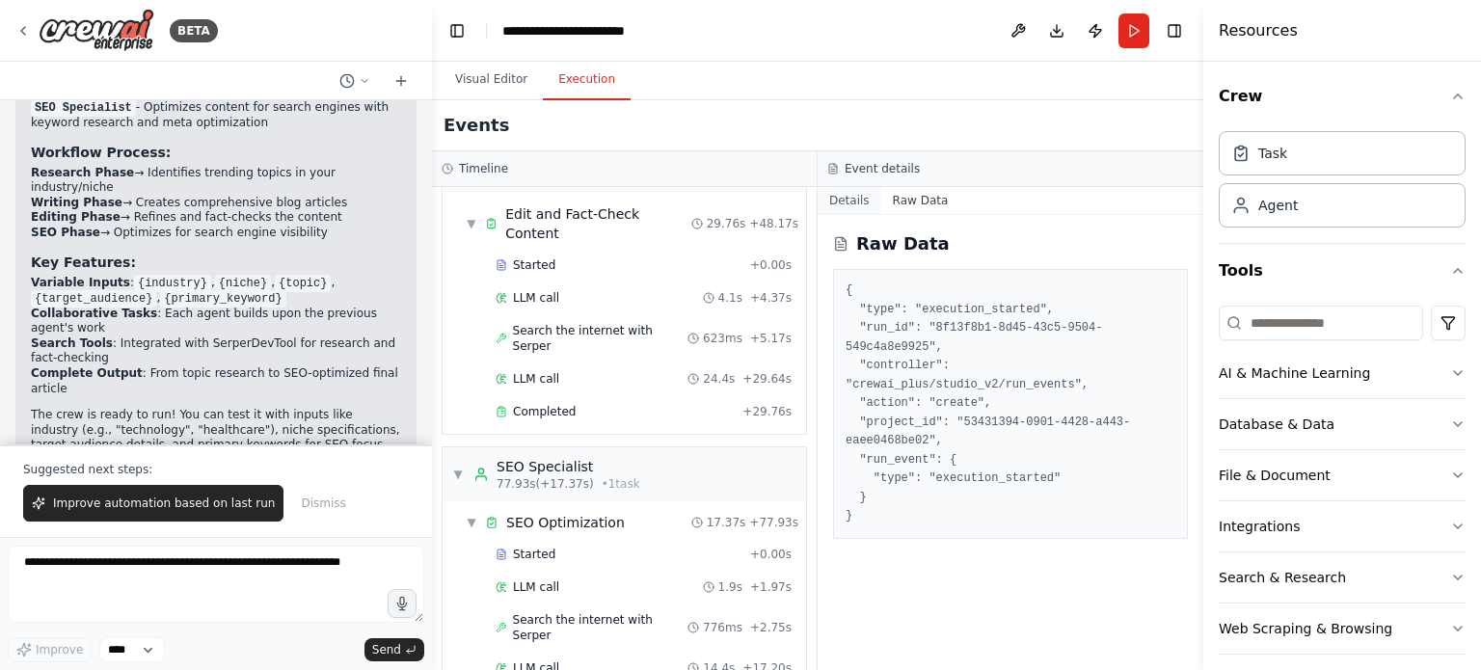
click at [843, 191] on button "Details" at bounding box center [849, 200] width 64 height 27
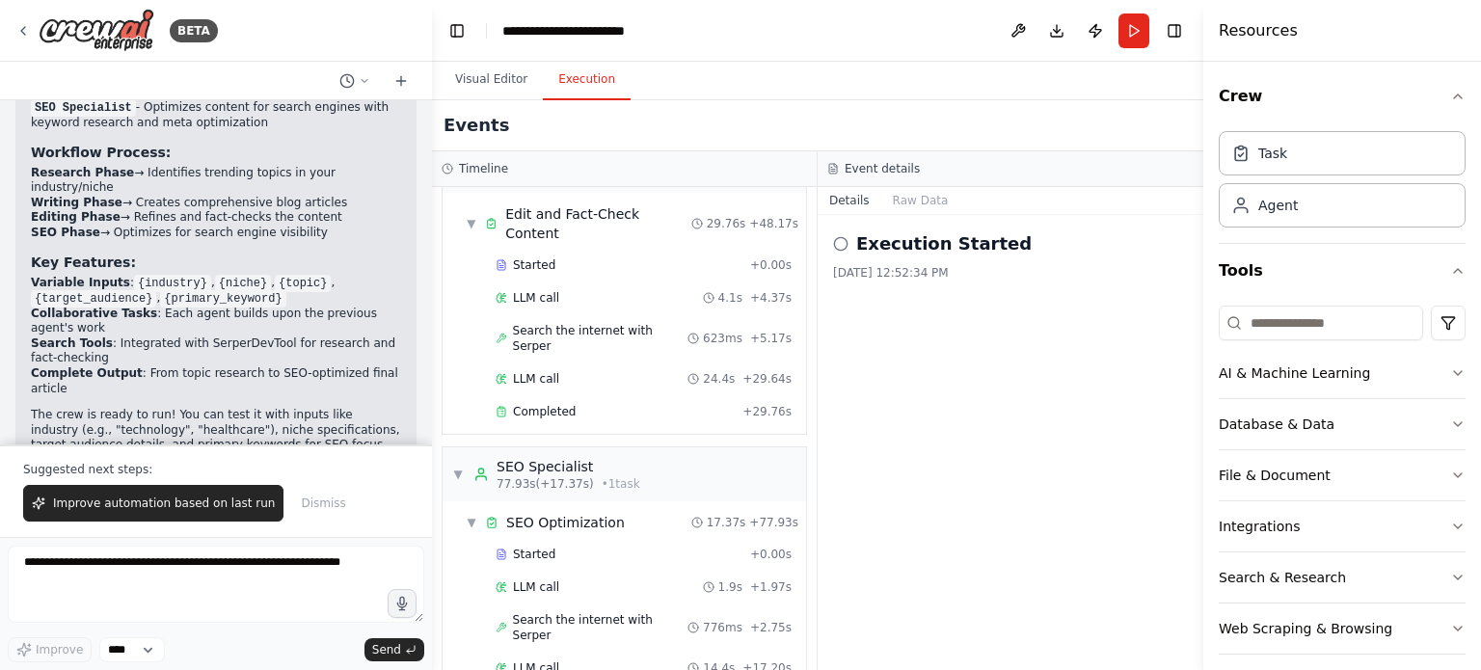
click at [846, 243] on circle at bounding box center [840, 243] width 13 height 13
click at [863, 301] on div "Execution Started 9/18/2025, 12:52:34 PM" at bounding box center [1010, 442] width 386 height 455
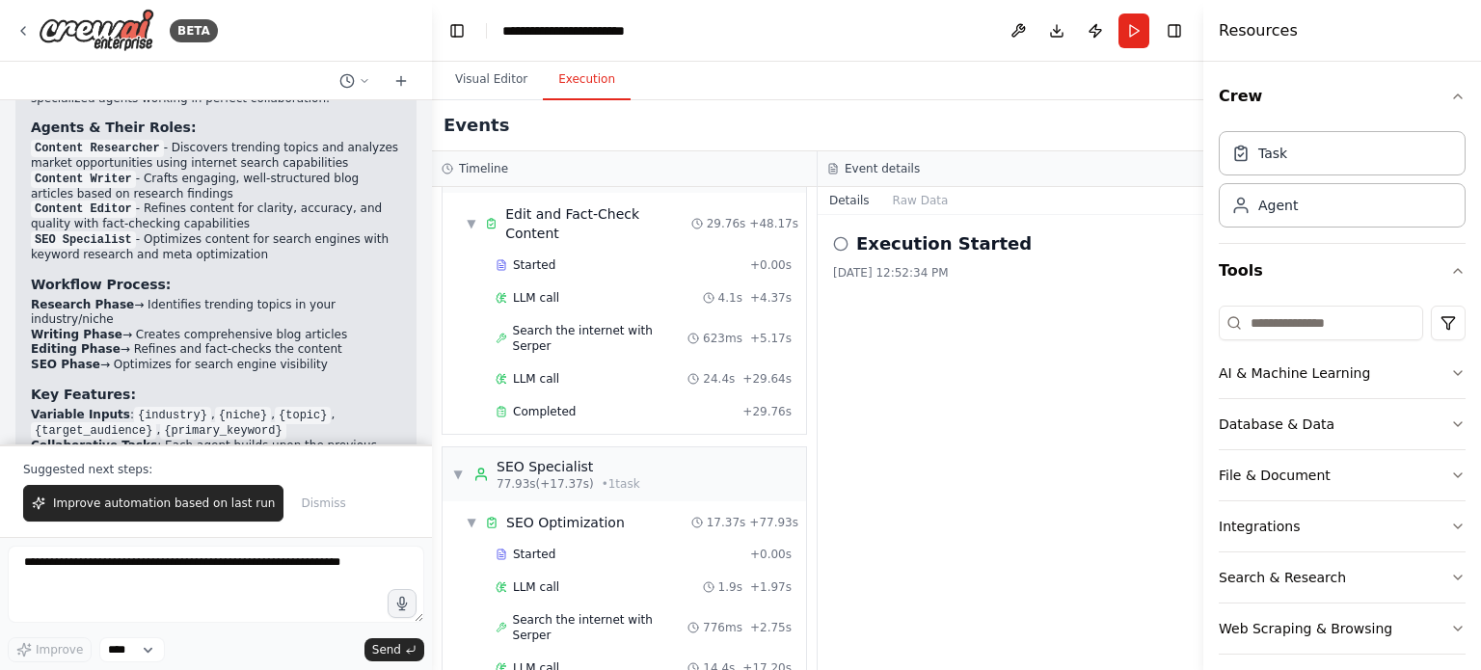
scroll to position [1616, 0]
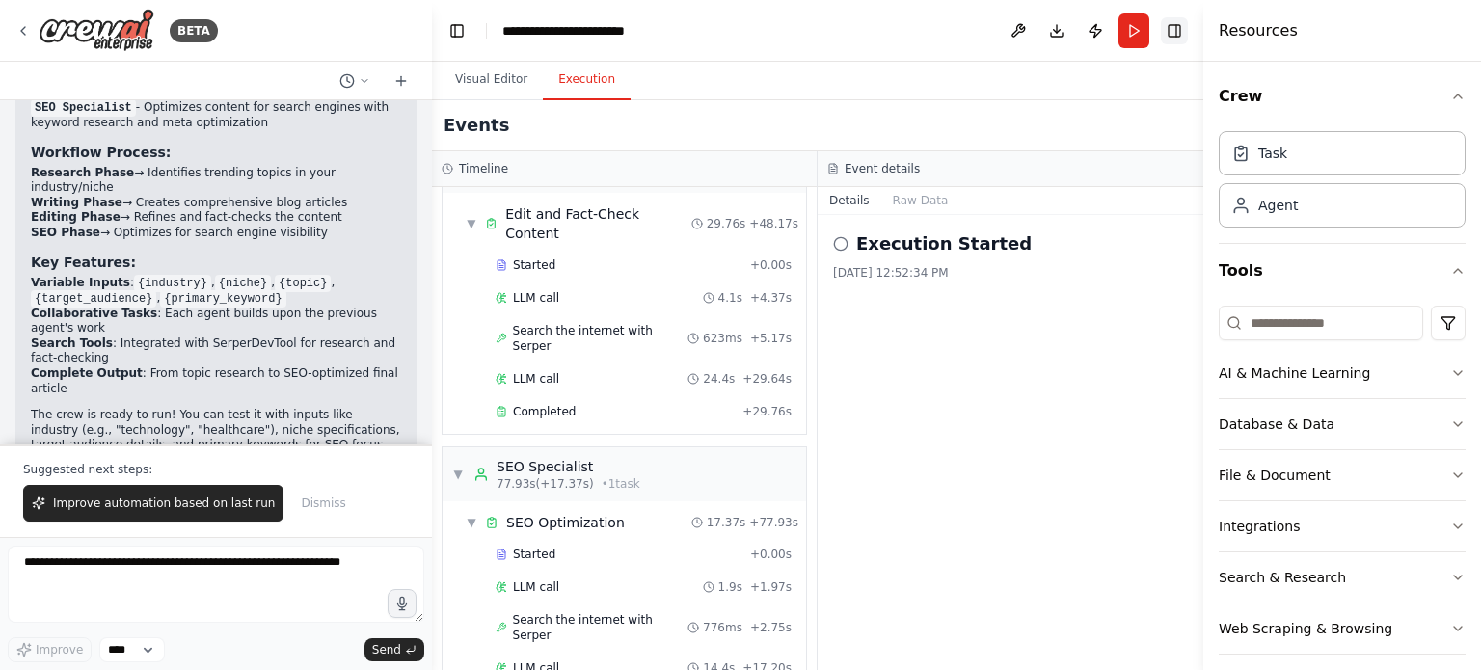
click at [1184, 40] on button "Toggle Right Sidebar" at bounding box center [1174, 30] width 27 height 27
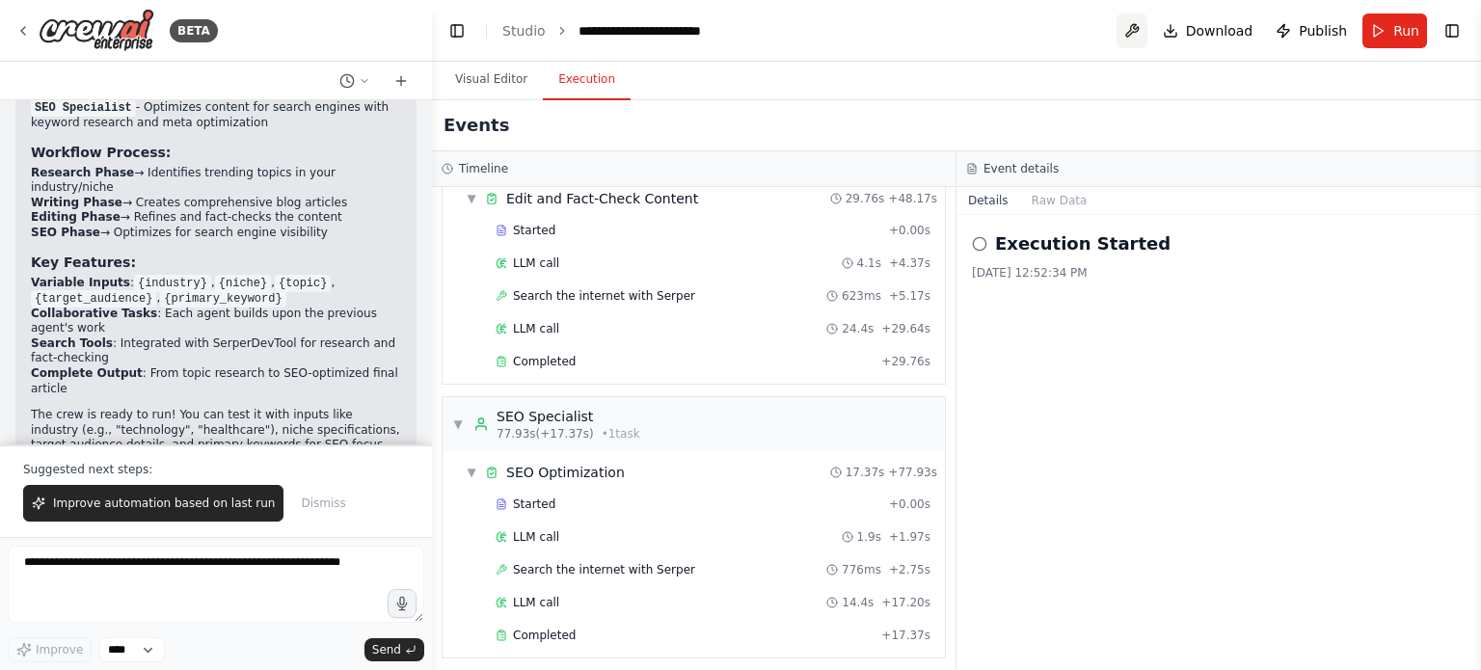
click at [1137, 32] on button at bounding box center [1131, 30] width 31 height 35
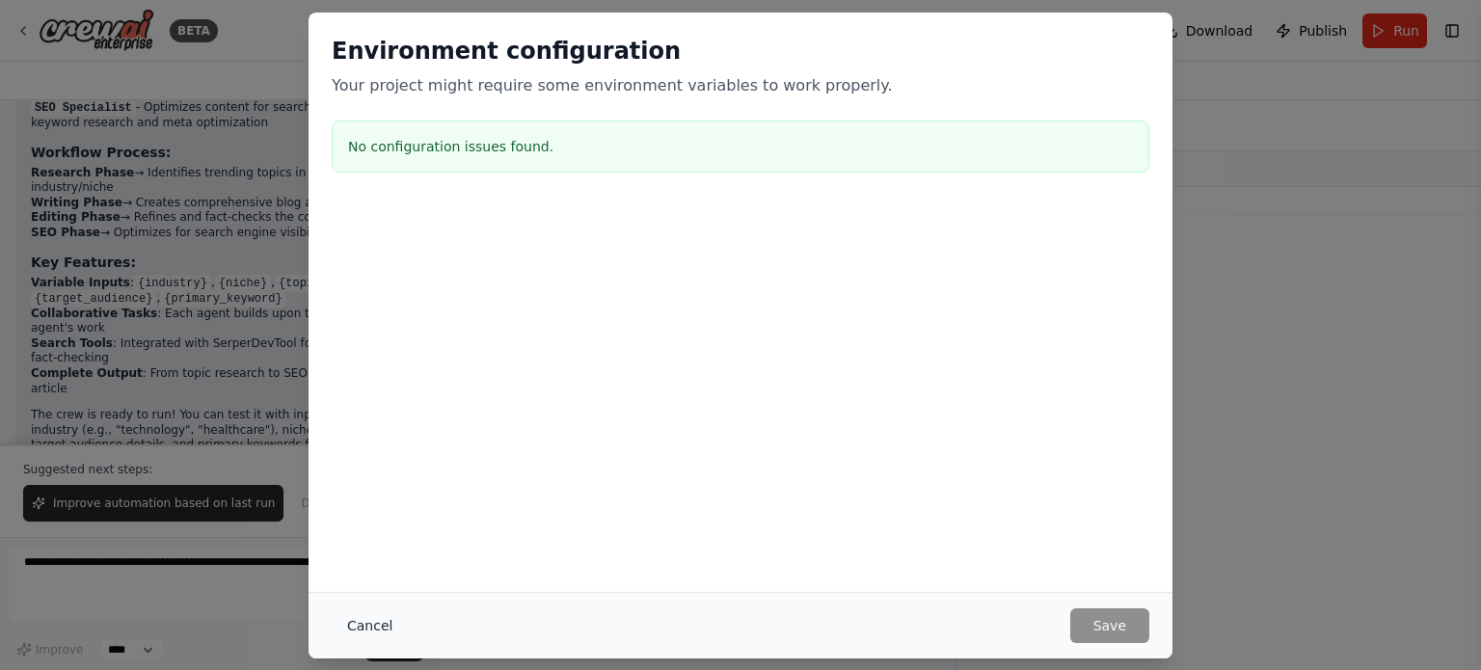
click at [365, 628] on button "Cancel" at bounding box center [370, 625] width 76 height 35
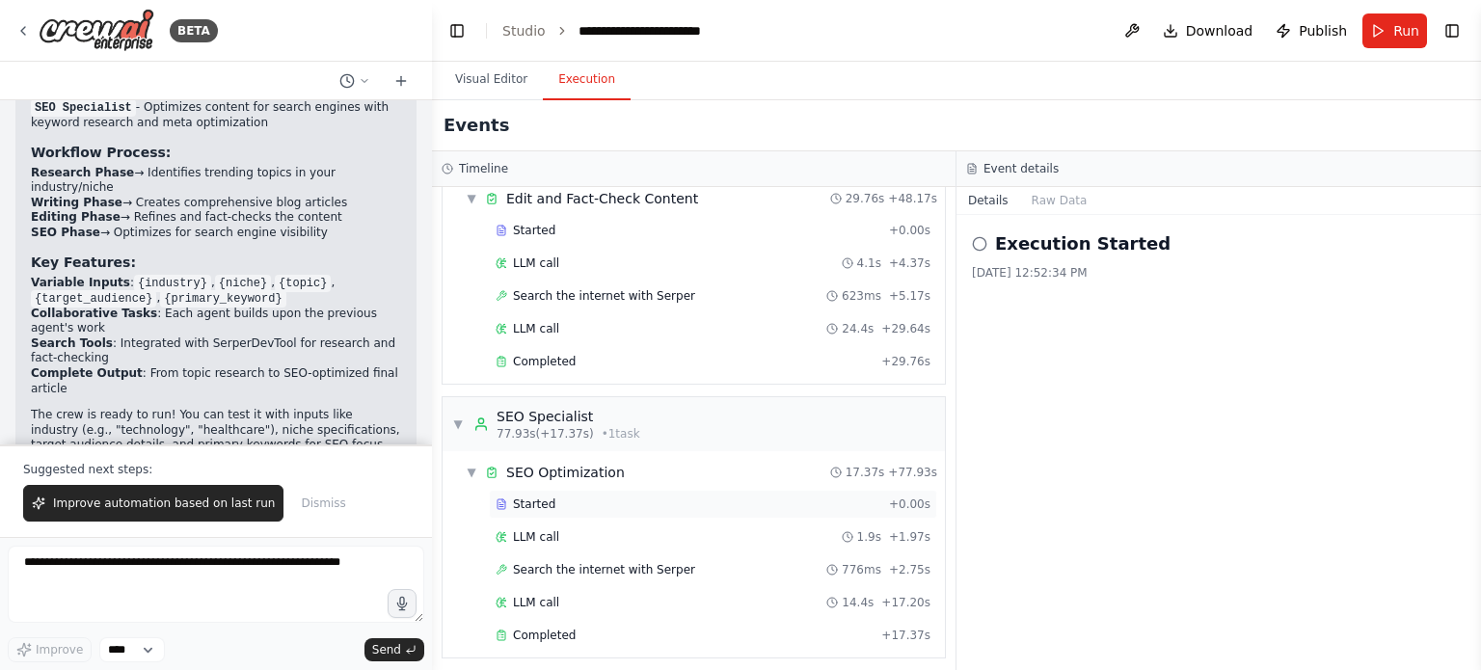
scroll to position [522, 0]
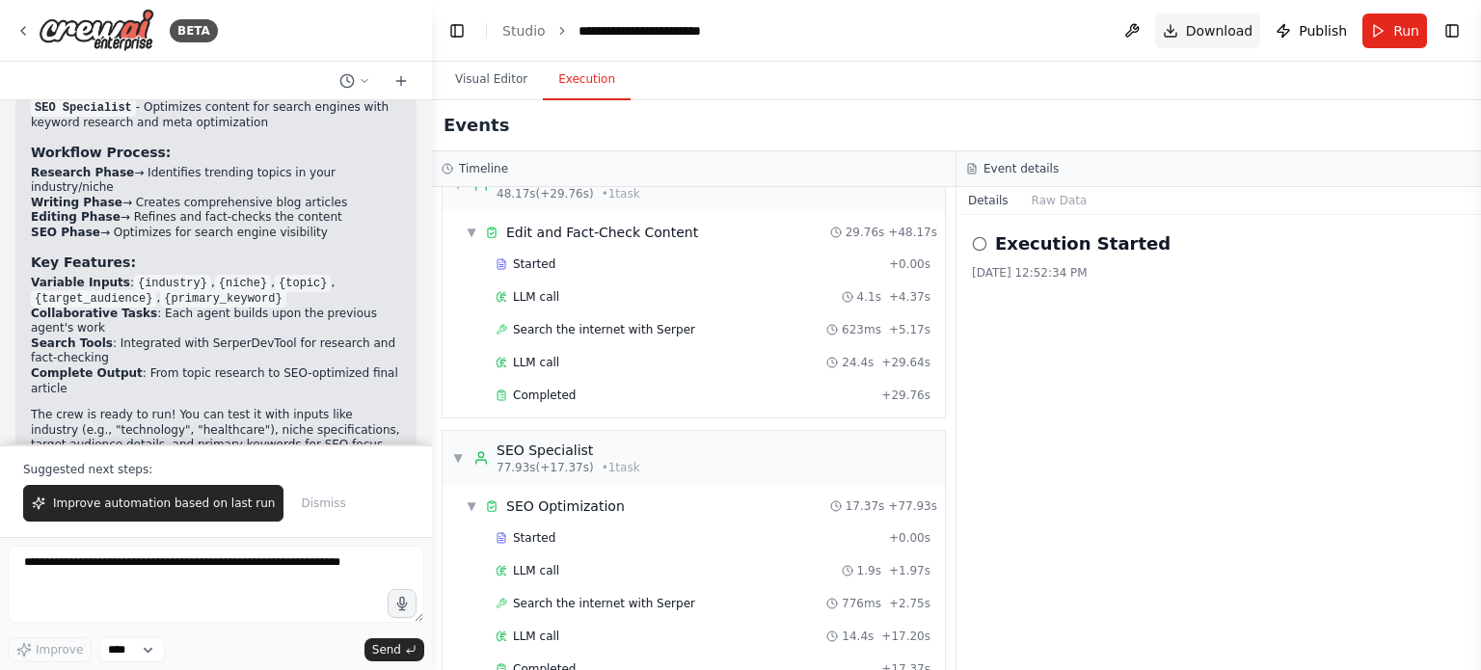
click at [1231, 33] on span "Download" at bounding box center [1219, 30] width 67 height 19
click at [1133, 348] on div "Execution Started 9/18/2025, 12:52:34 PM" at bounding box center [1218, 442] width 524 height 455
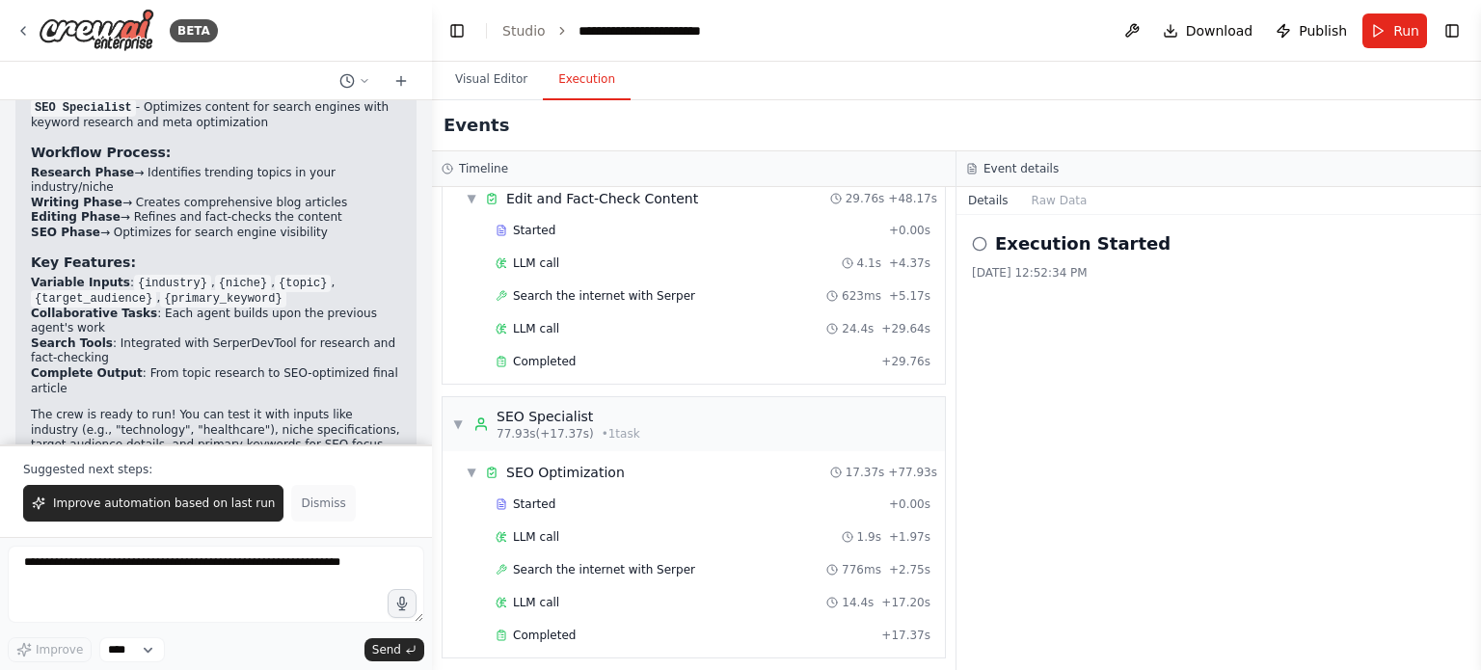
click at [301, 504] on span "Dismiss" at bounding box center [323, 502] width 44 height 15
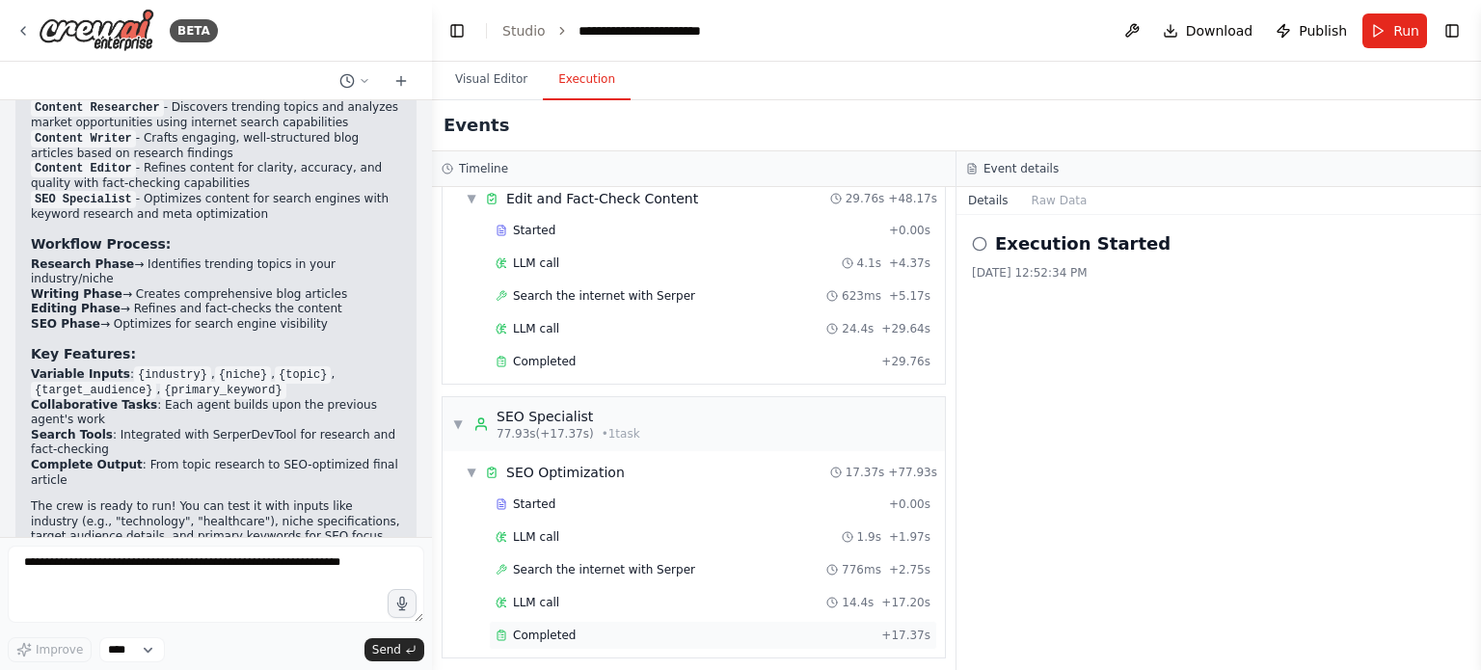
click at [521, 628] on span "Completed" at bounding box center [544, 635] width 63 height 15
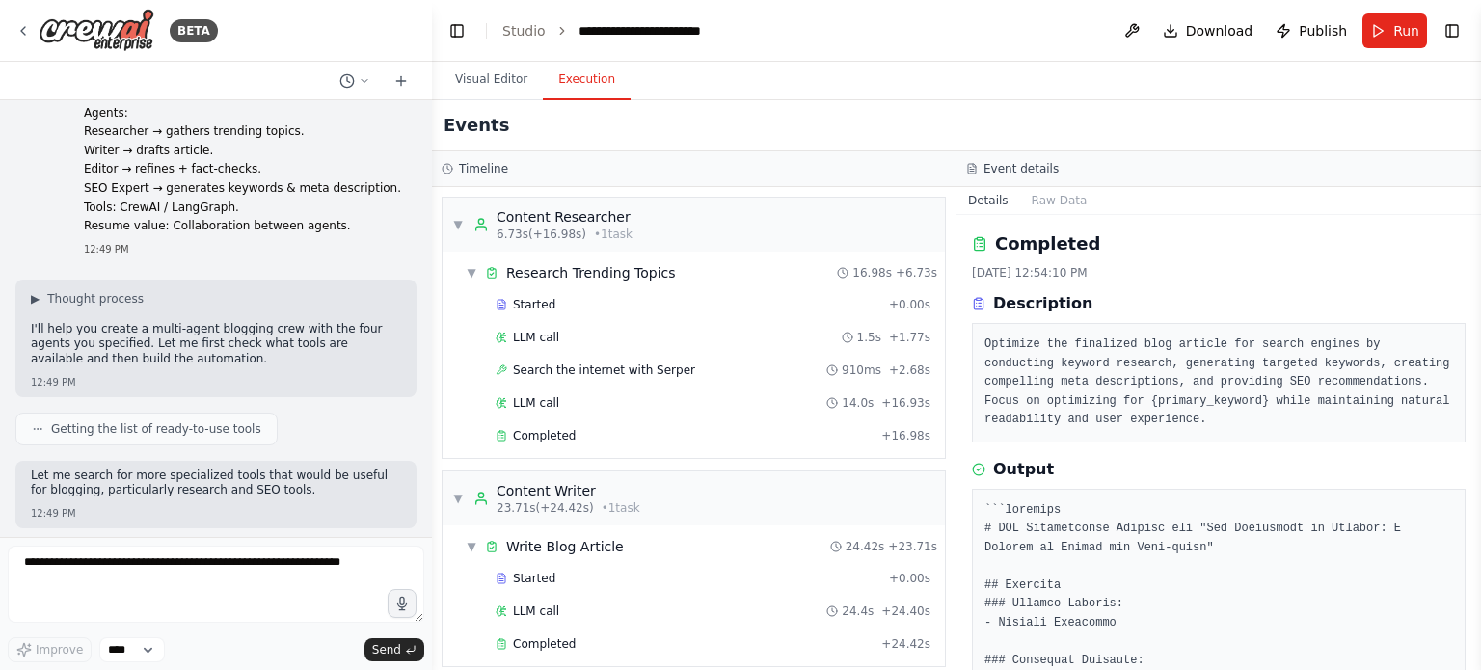
scroll to position [0, 0]
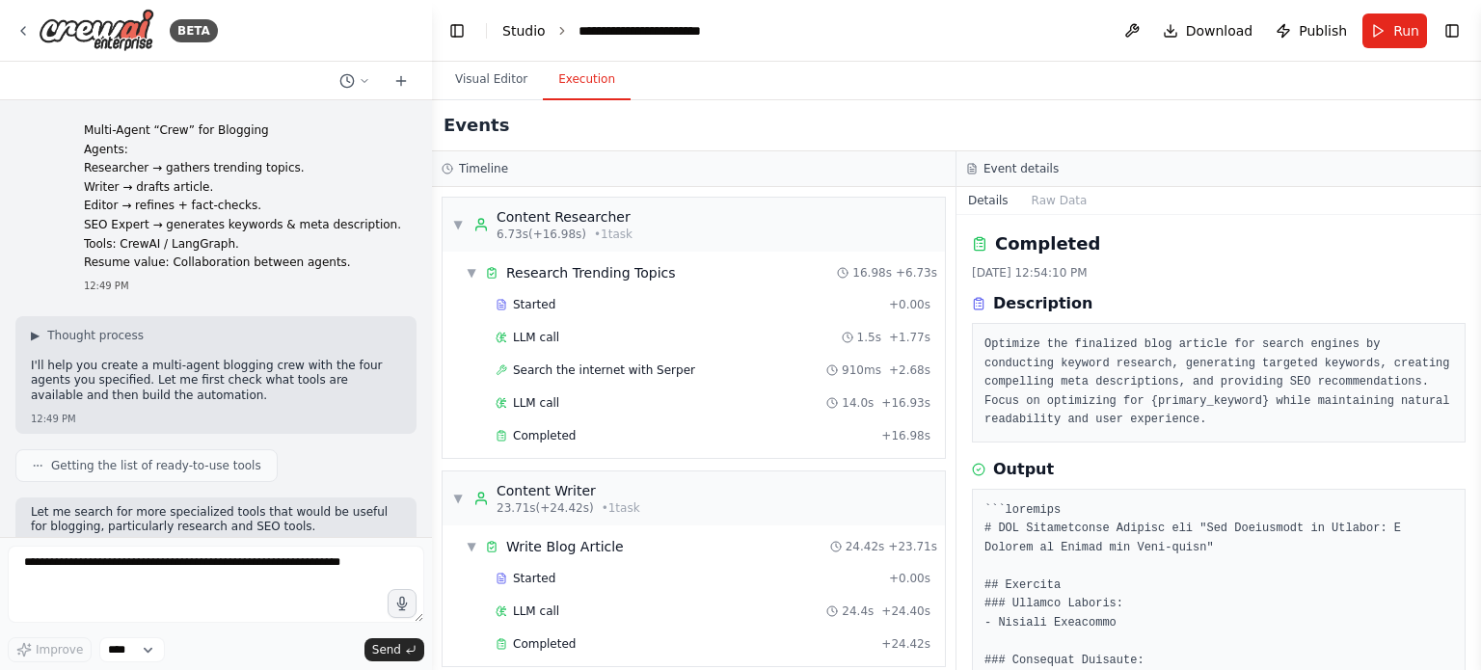
click at [524, 30] on link "Studio" at bounding box center [523, 30] width 43 height 15
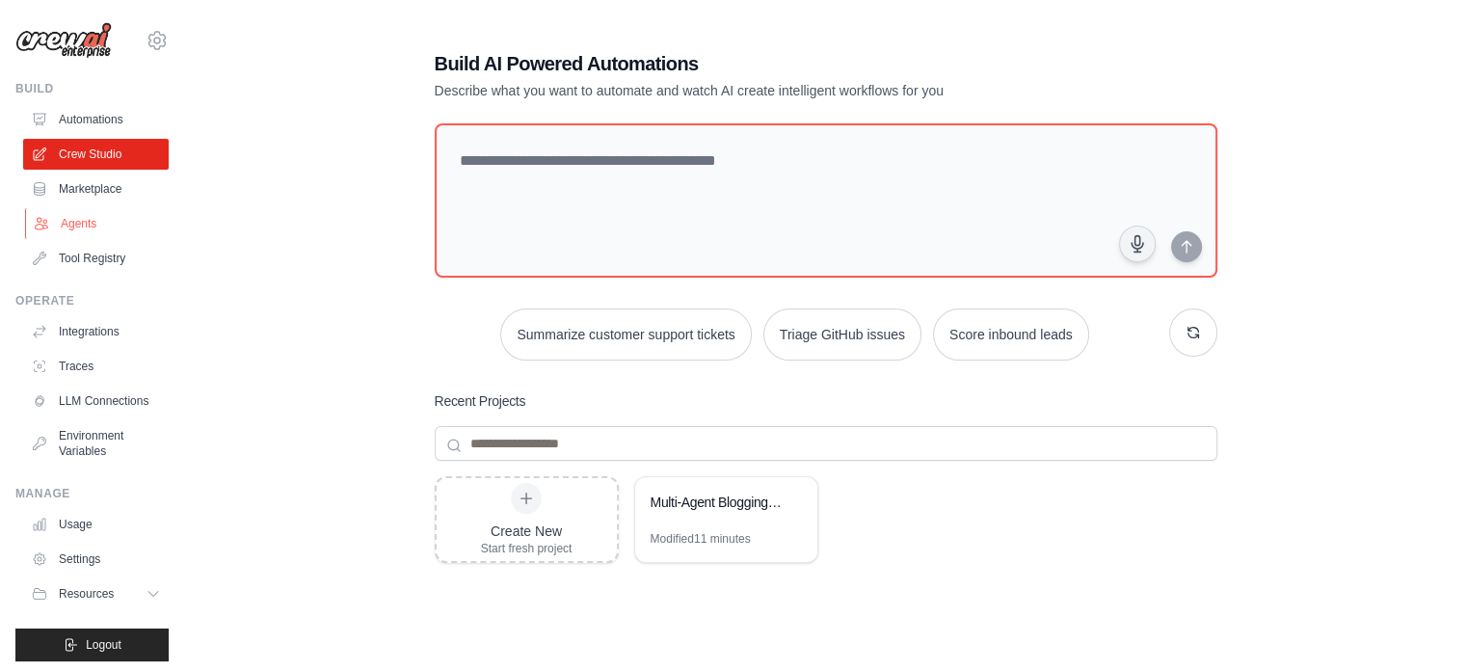
click at [80, 223] on link "Agents" at bounding box center [98, 223] width 146 height 31
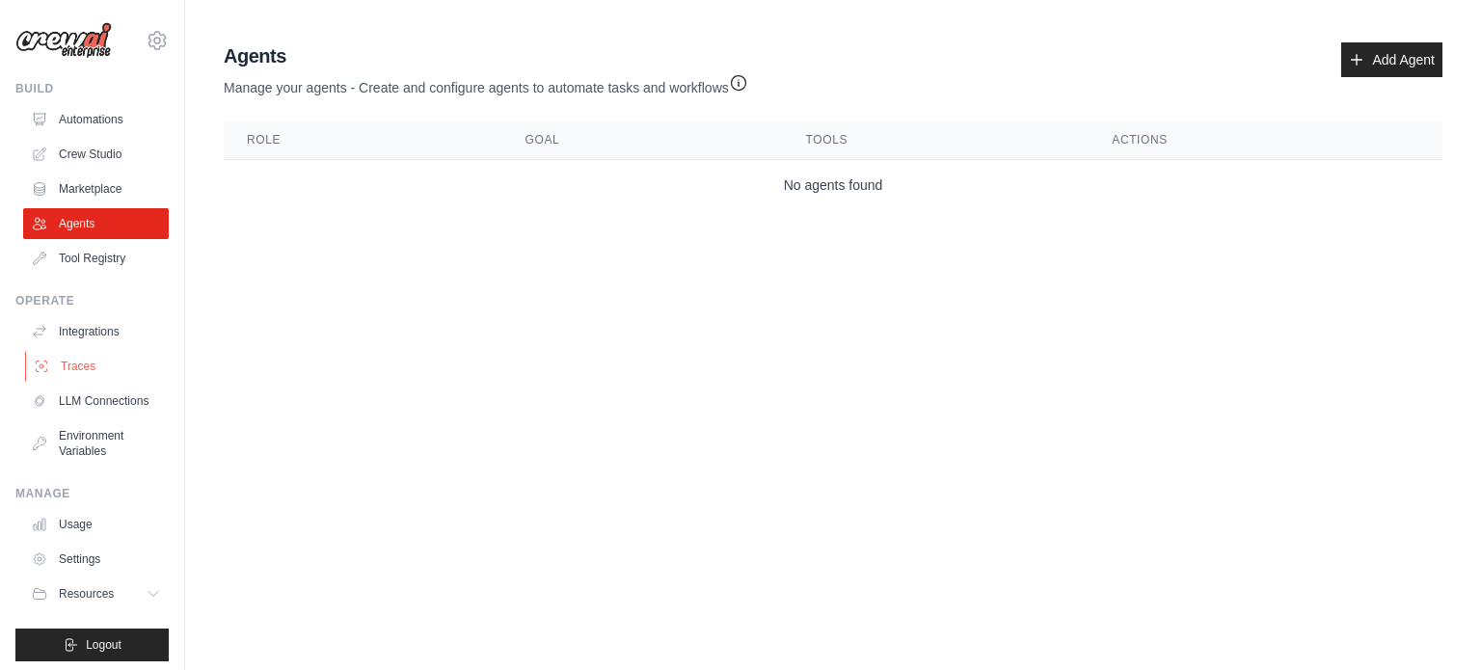
scroll to position [6, 0]
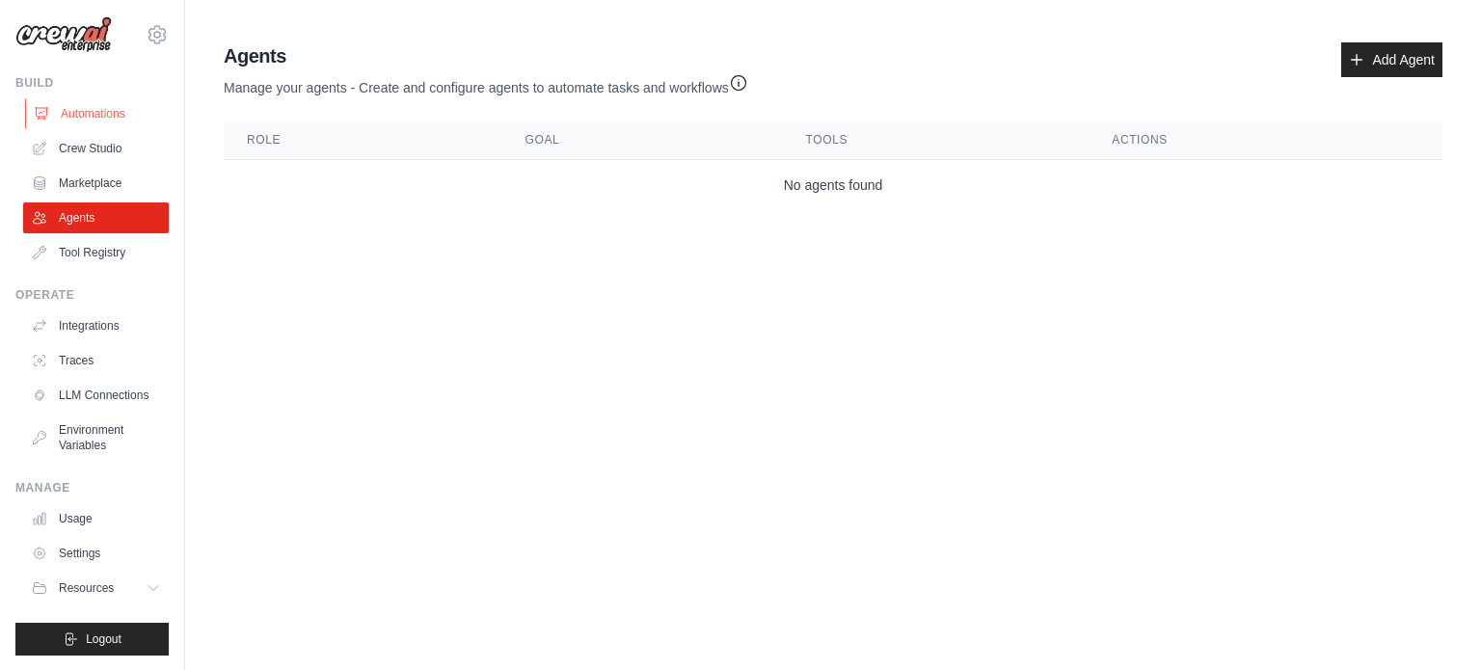
click at [85, 114] on link "Automations" at bounding box center [98, 113] width 146 height 31
